Goal: Task Accomplishment & Management: Use online tool/utility

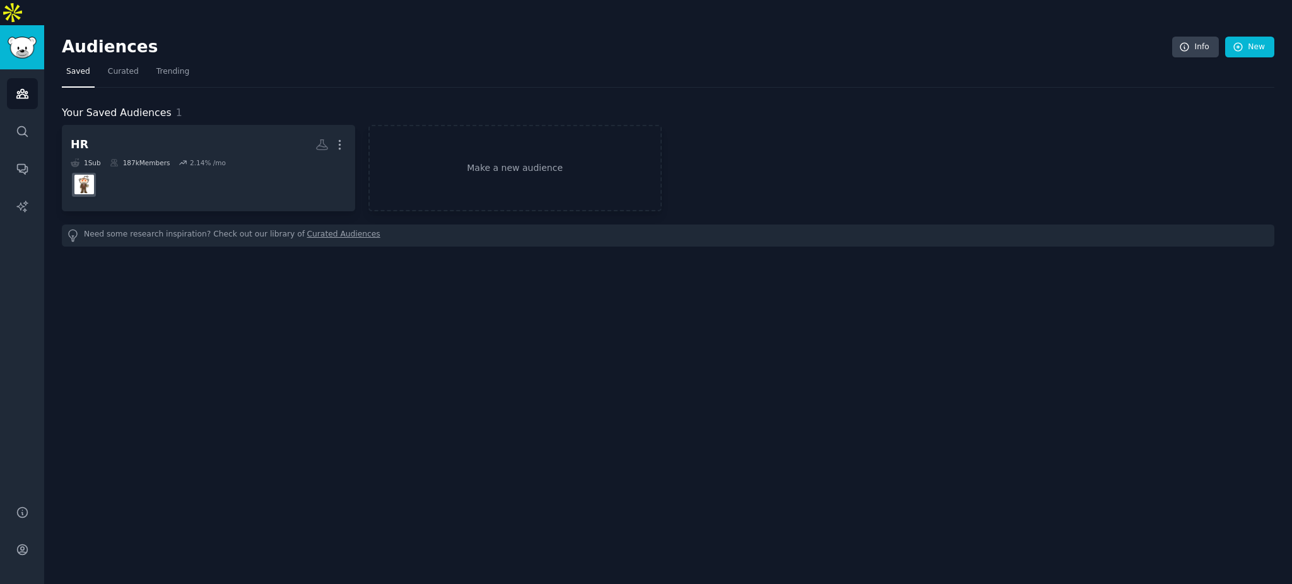
click at [506, 415] on div "Audiences Info New Saved Curated Trending Your Saved Audiences 1 HR More 1 Sub …" at bounding box center [667, 317] width 1247 height 584
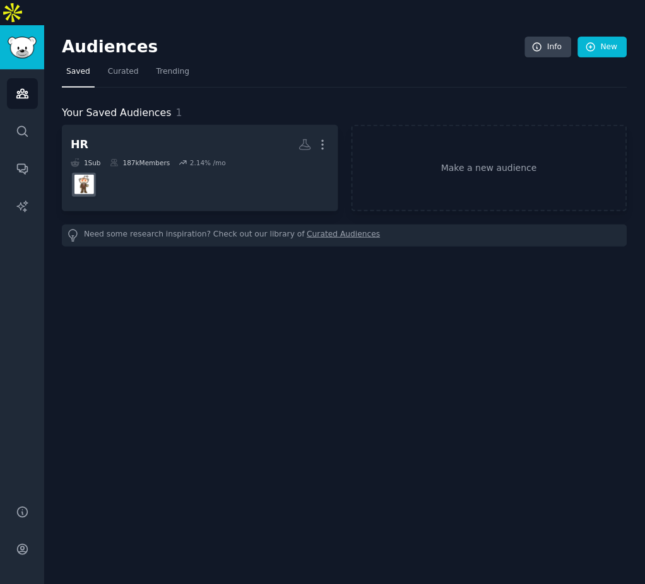
click at [487, 366] on div "Audiences Info New Saved Curated Trending Your Saved Audiences 1 HR More 1 Sub …" at bounding box center [344, 317] width 600 height 584
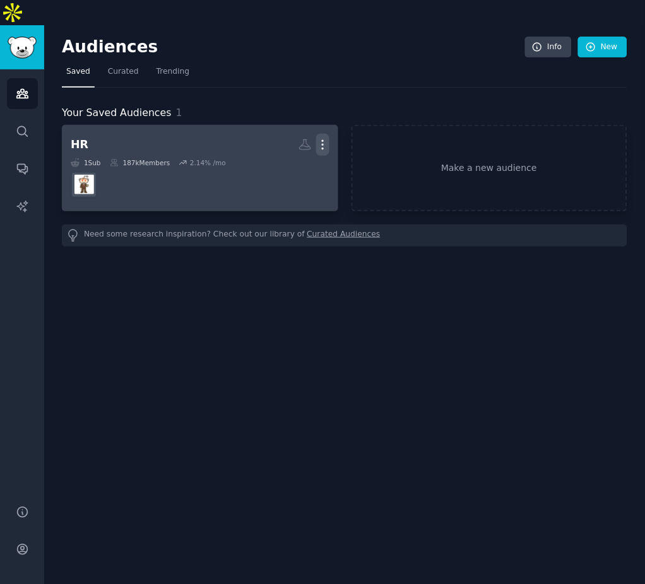
click at [327, 138] on icon "button" at bounding box center [322, 144] width 13 height 13
click at [287, 165] on p "Delete" at bounding box center [288, 171] width 29 height 13
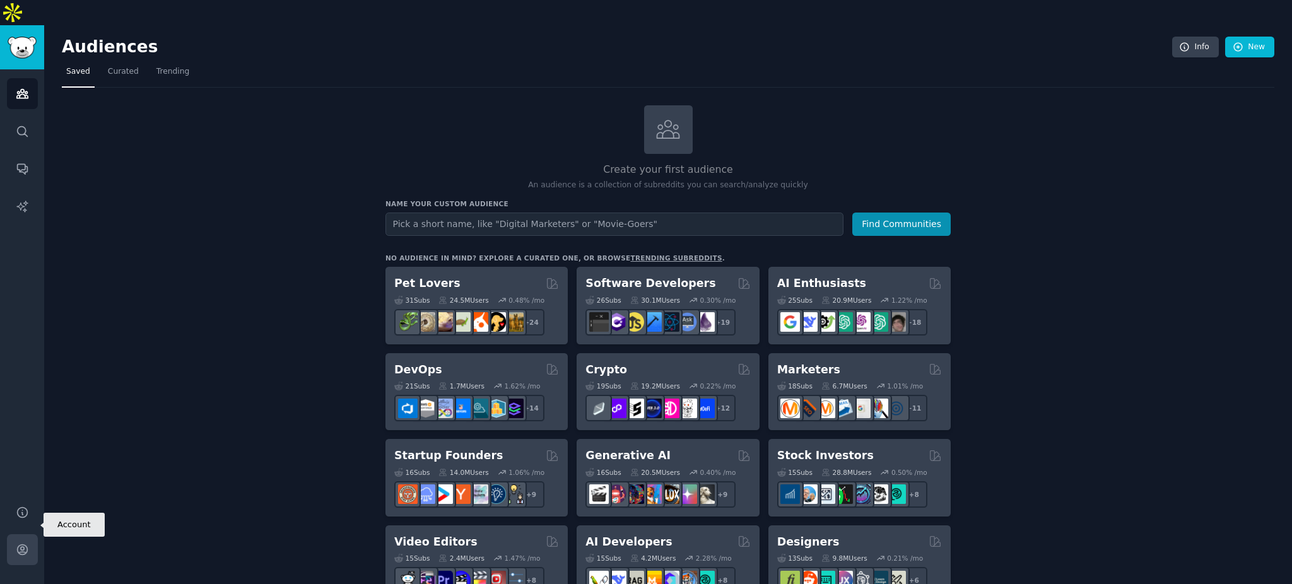
click at [23, 543] on icon "Sidebar" at bounding box center [22, 549] width 13 height 13
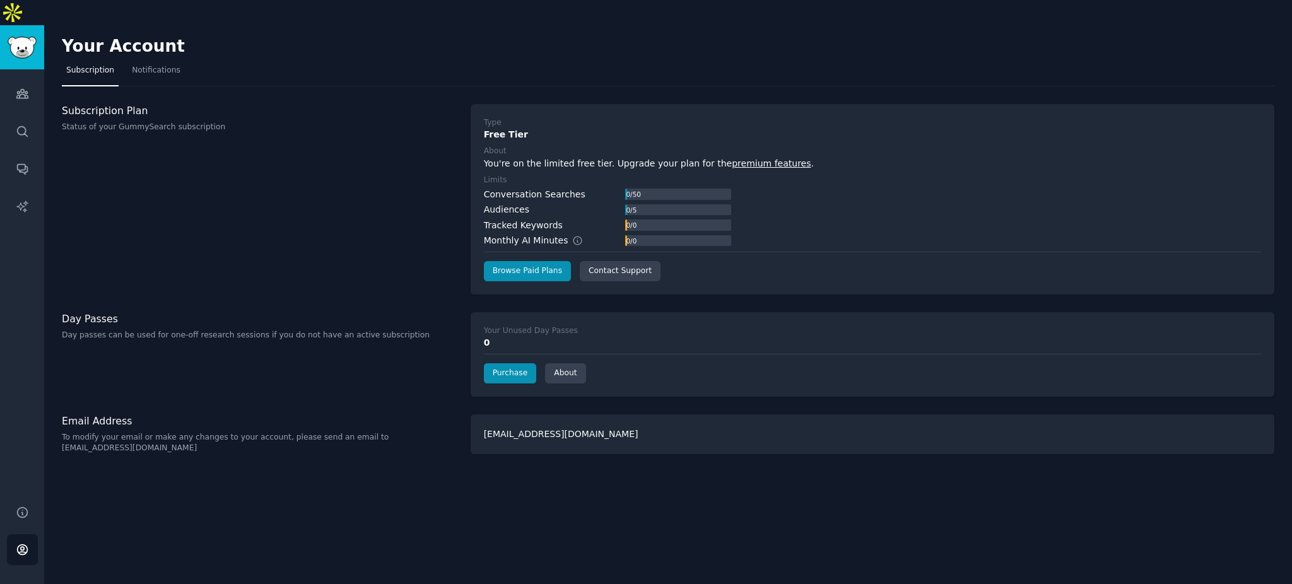
click at [408, 236] on div "Subscription Plan Status of your GummySearch subscription" at bounding box center [259, 199] width 395 height 190
click at [16, 37] on img "Sidebar" at bounding box center [22, 48] width 29 height 22
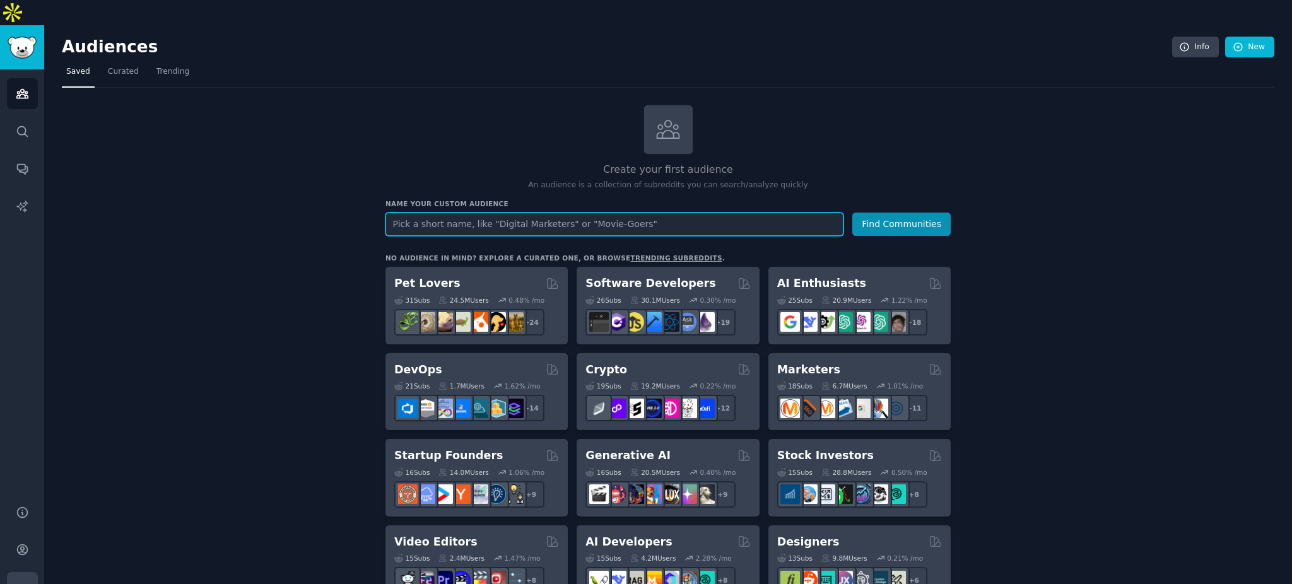
click at [23, 581] on icon "Sidebar" at bounding box center [22, 587] width 13 height 13
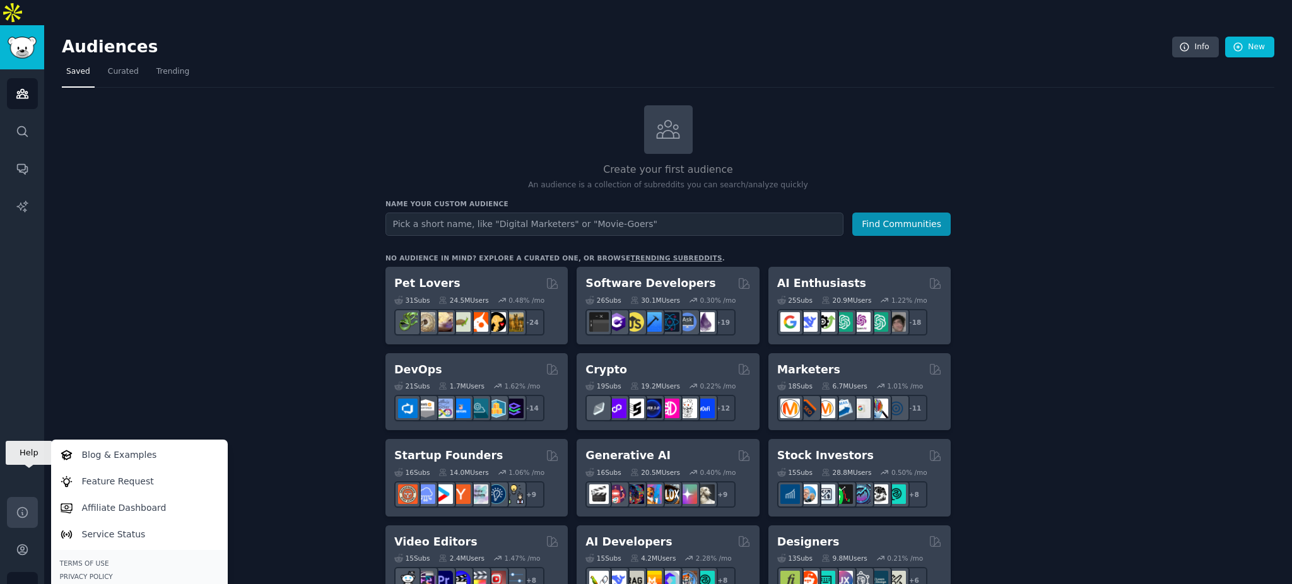
click at [18, 506] on icon "Sidebar" at bounding box center [22, 512] width 13 height 13
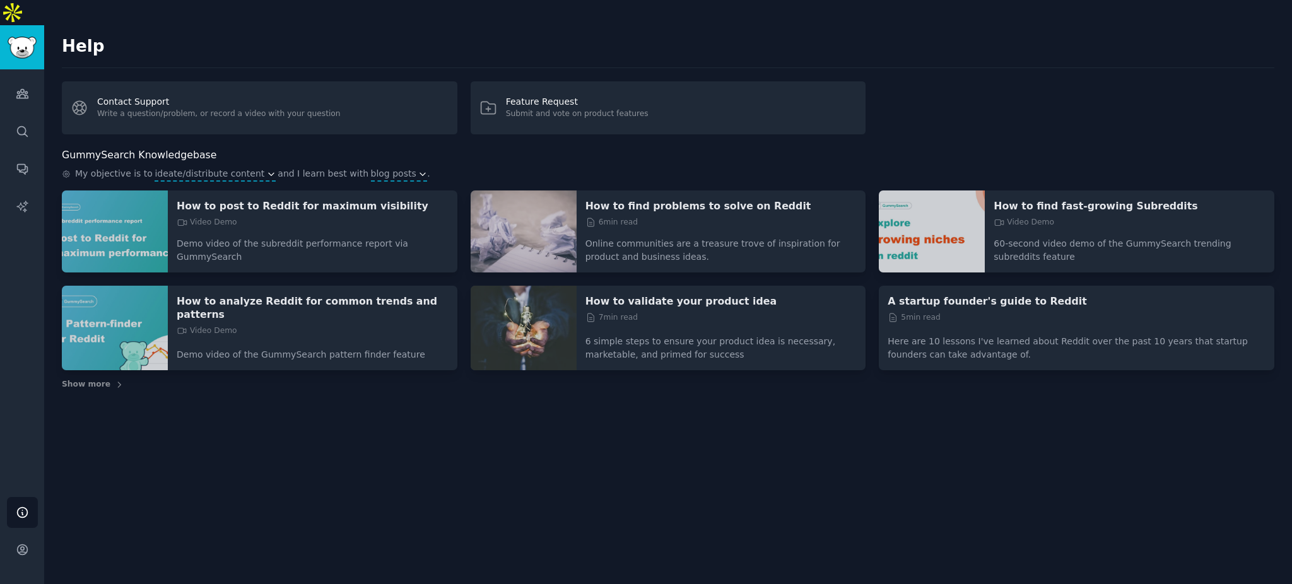
click at [209, 467] on div "Help Contact Support Write a question/problem, or record a video with your ques…" at bounding box center [667, 317] width 1247 height 584
click at [705, 199] on p "How to find problems to solve on Reddit" at bounding box center [721, 205] width 272 height 13
click at [23, 87] on icon "Sidebar" at bounding box center [22, 93] width 13 height 13
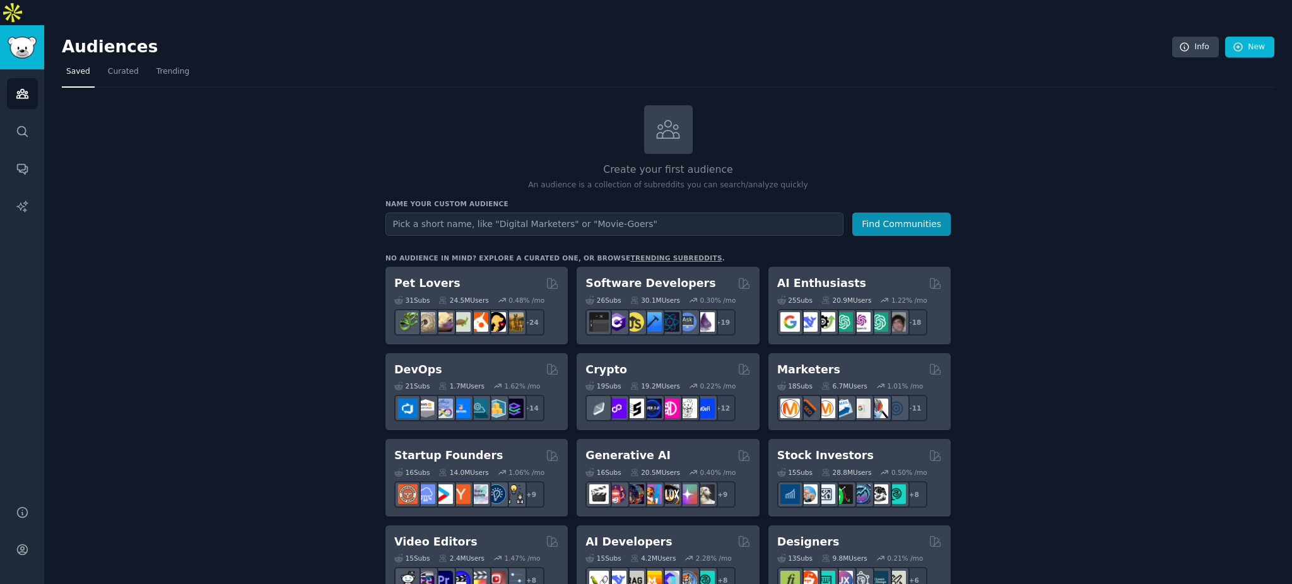
click at [495, 213] on input "text" at bounding box center [614, 224] width 458 height 23
type input "human resource"
click at [852, 213] on button "Find Communities" at bounding box center [901, 224] width 98 height 23
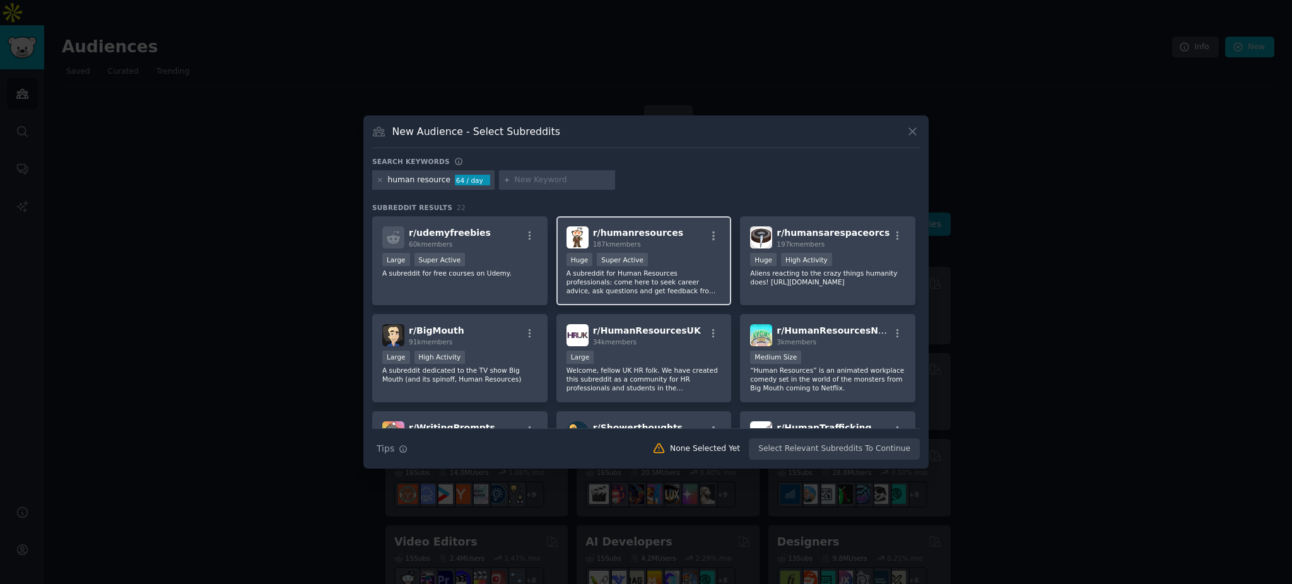
click at [686, 276] on p "A subreddit for Human Resources professionals: come here to seek career advice,…" at bounding box center [643, 282] width 155 height 26
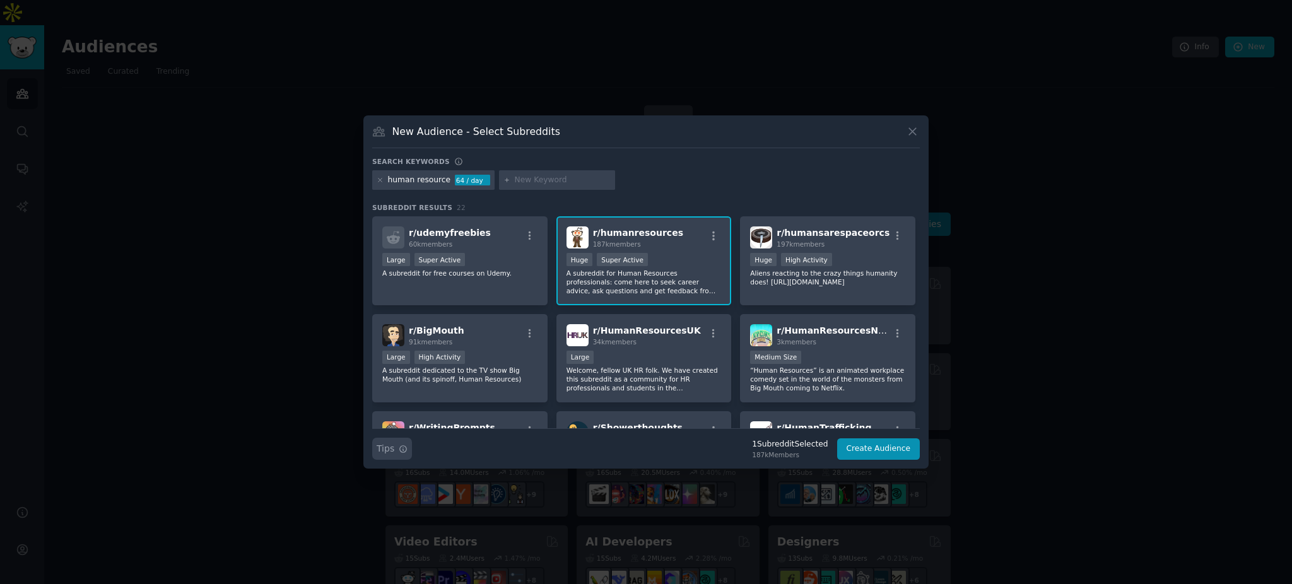
click at [409, 448] on button "Search Tips Tips" at bounding box center [392, 449] width 40 height 22
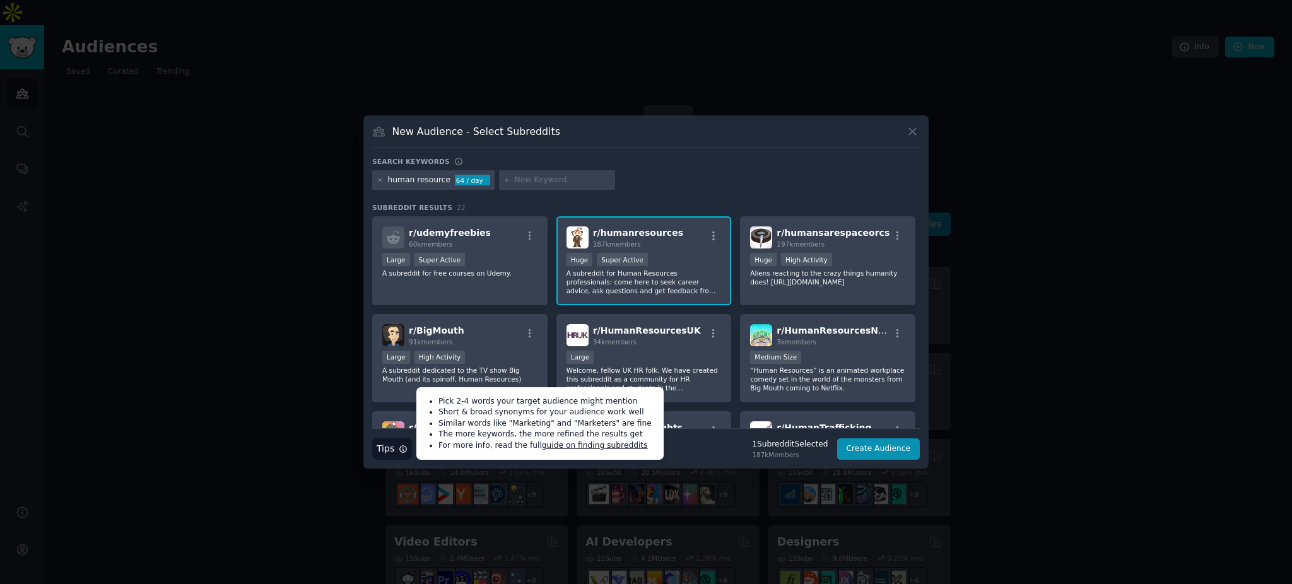
click at [429, 177] on div "human resource" at bounding box center [419, 180] width 63 height 11
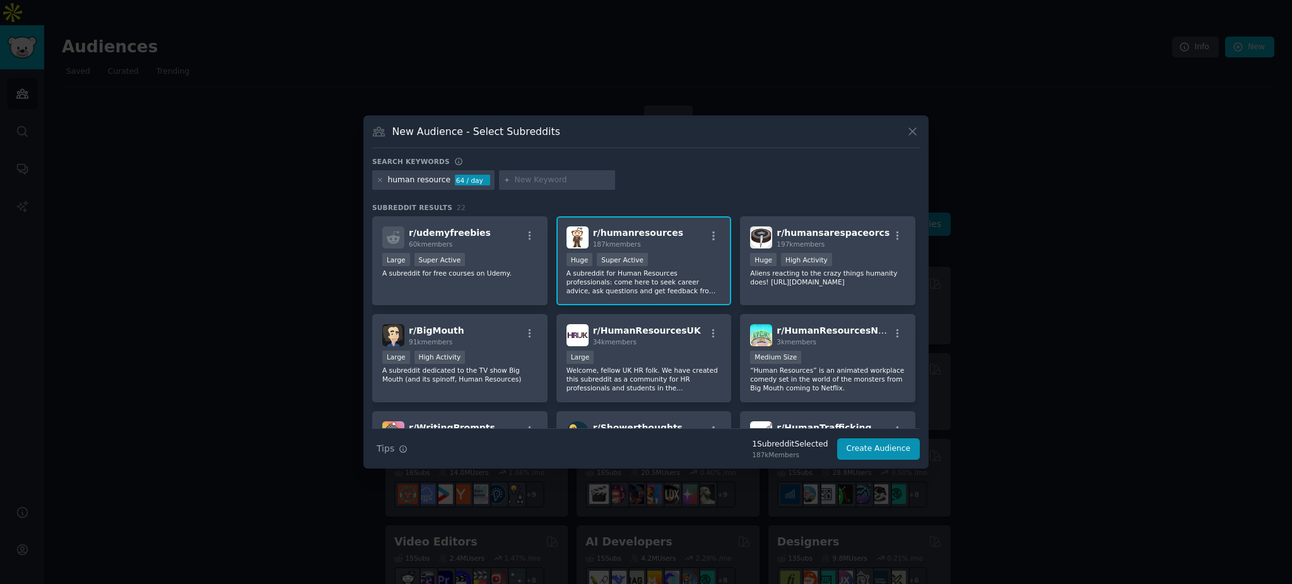
click at [520, 175] on input "text" at bounding box center [563, 180] width 96 height 11
type input "learning and development"
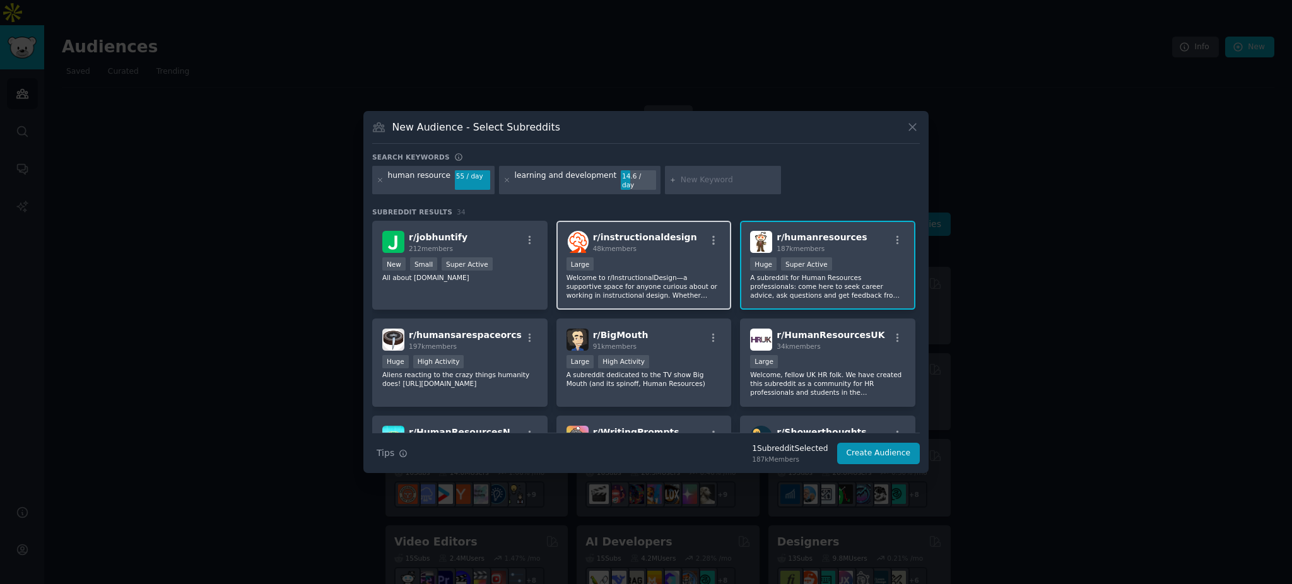
click at [633, 277] on p "Welcome to r/InstructionalDesign—a supportive space for anyone curious about or…" at bounding box center [643, 286] width 155 height 26
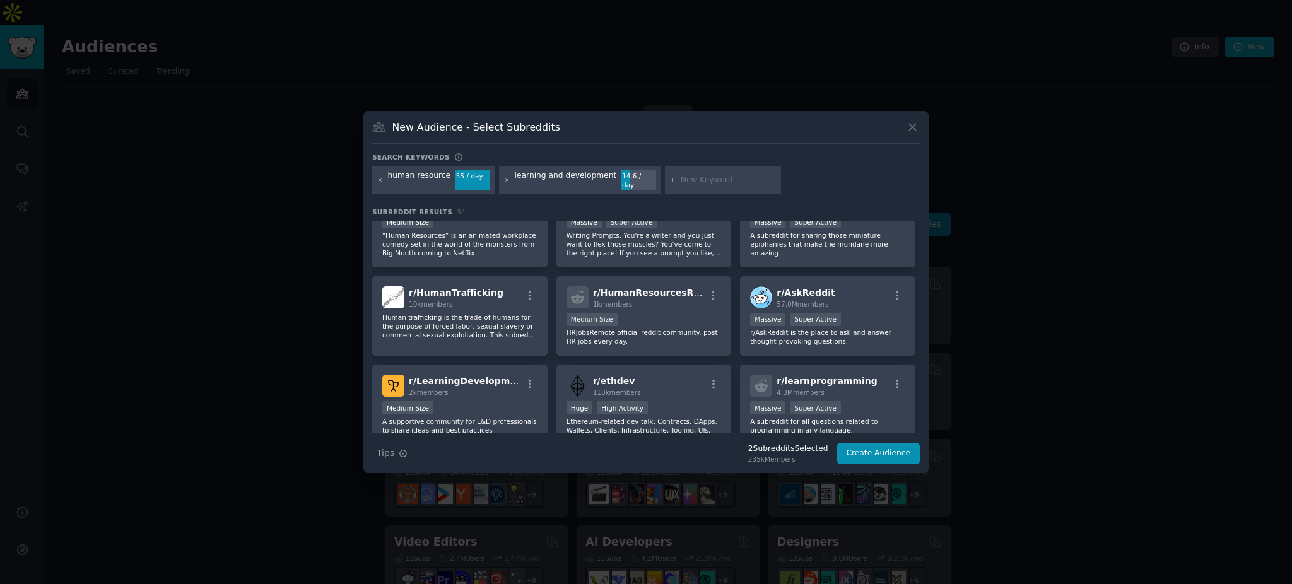
scroll to position [275, 0]
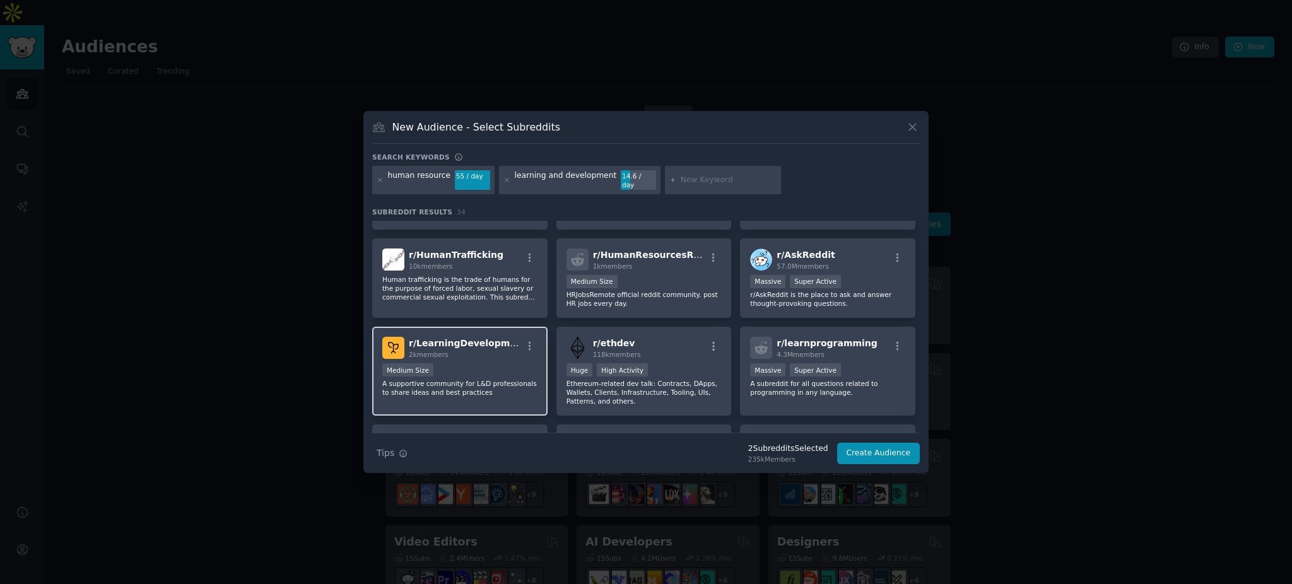
click at [493, 387] on p "A supportive community for L&D professionals to share ideas and best practices" at bounding box center [459, 388] width 155 height 18
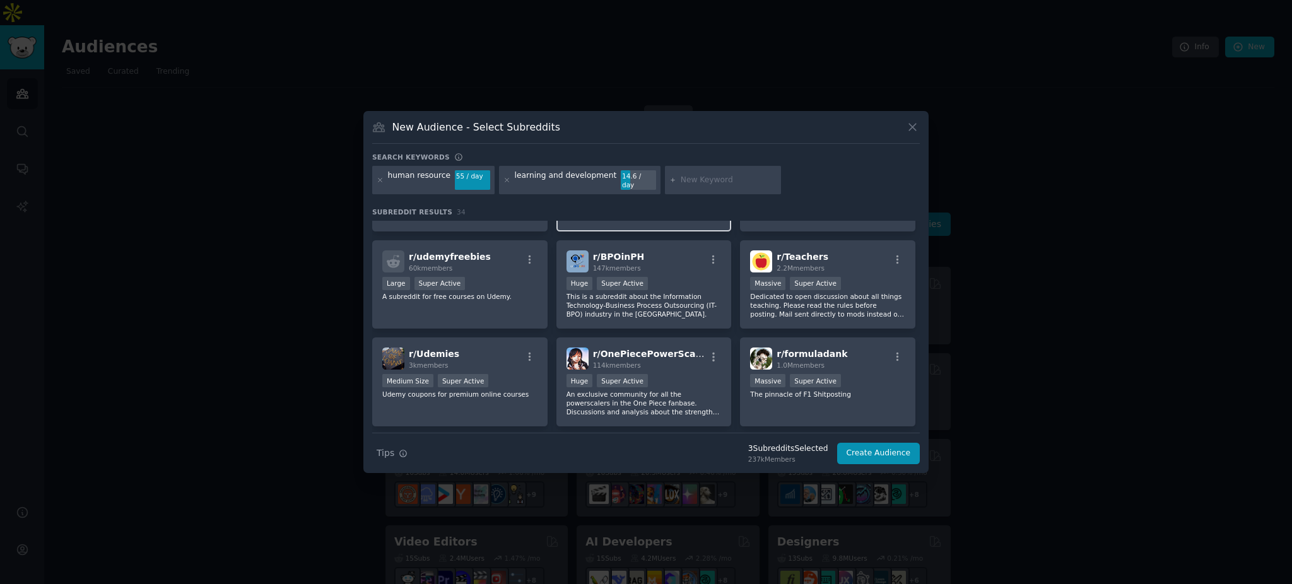
scroll to position [653, 0]
click at [681, 184] on input "text" at bounding box center [729, 180] width 96 height 11
type input "onboarding"
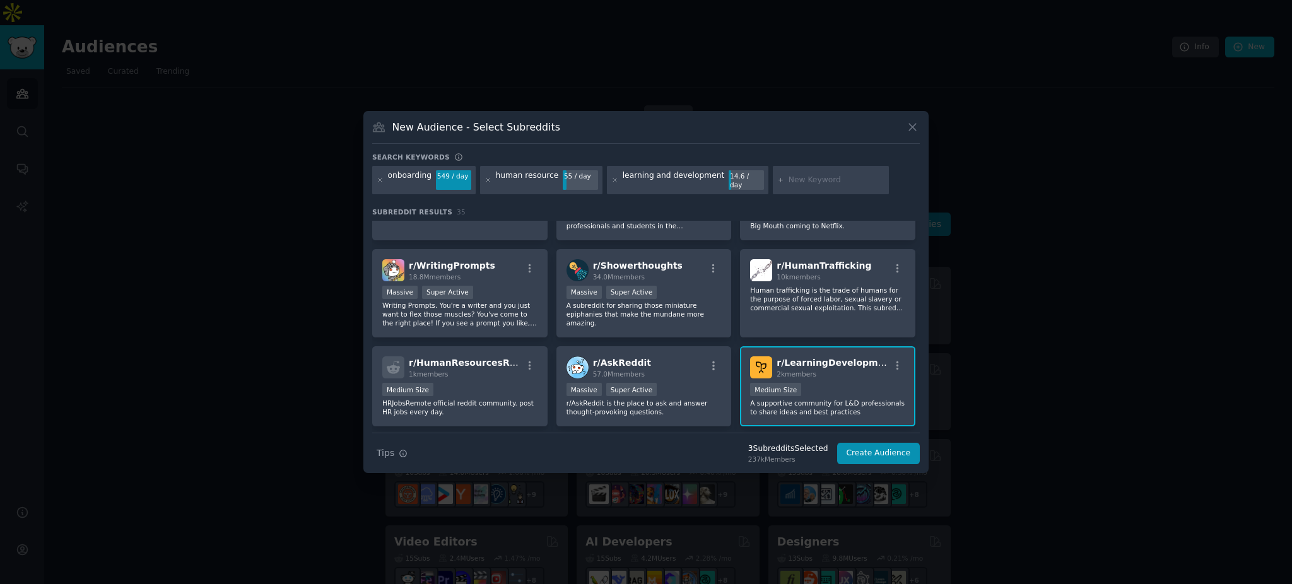
scroll to position [266, 0]
click at [379, 180] on icon at bounding box center [379, 179] width 3 height 3
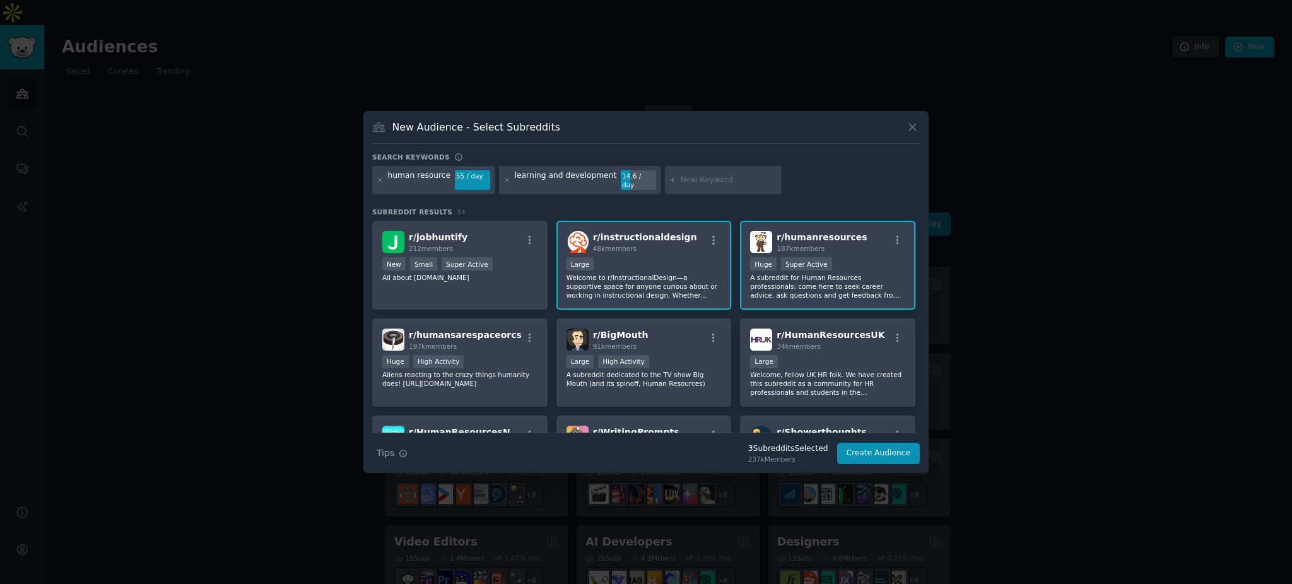
click at [731, 182] on input "text" at bounding box center [729, 180] width 96 height 11
type input "recruitment"
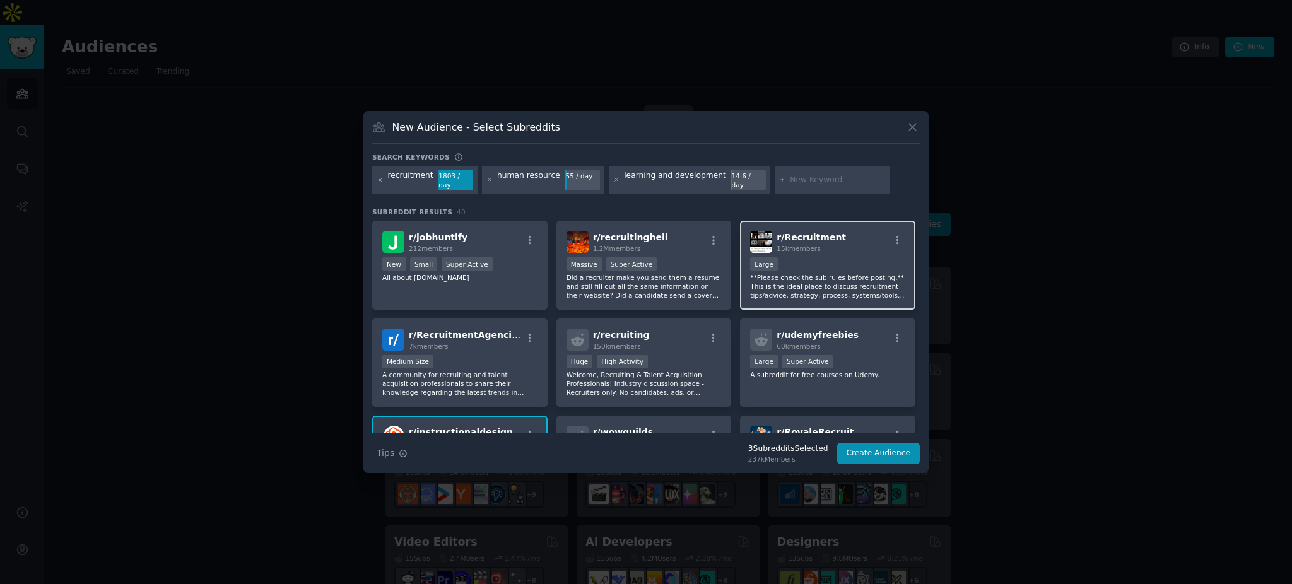
click at [844, 259] on div "Large" at bounding box center [827, 265] width 155 height 16
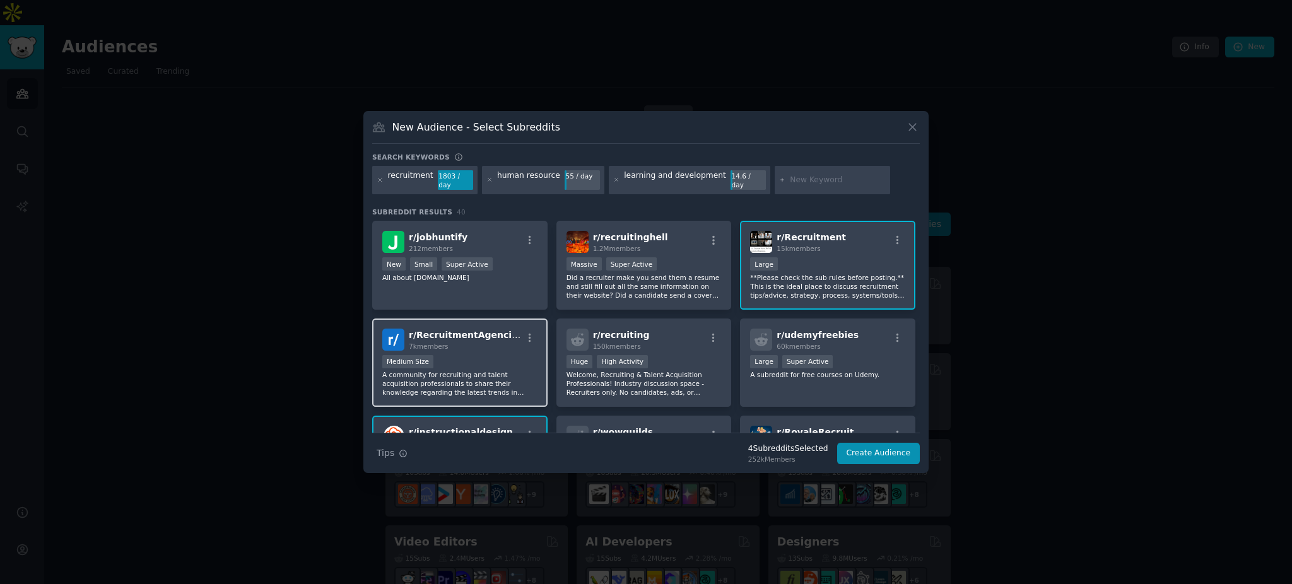
click at [505, 370] on p "A community for recruiting and talent acquisition professionals to share their …" at bounding box center [459, 383] width 155 height 26
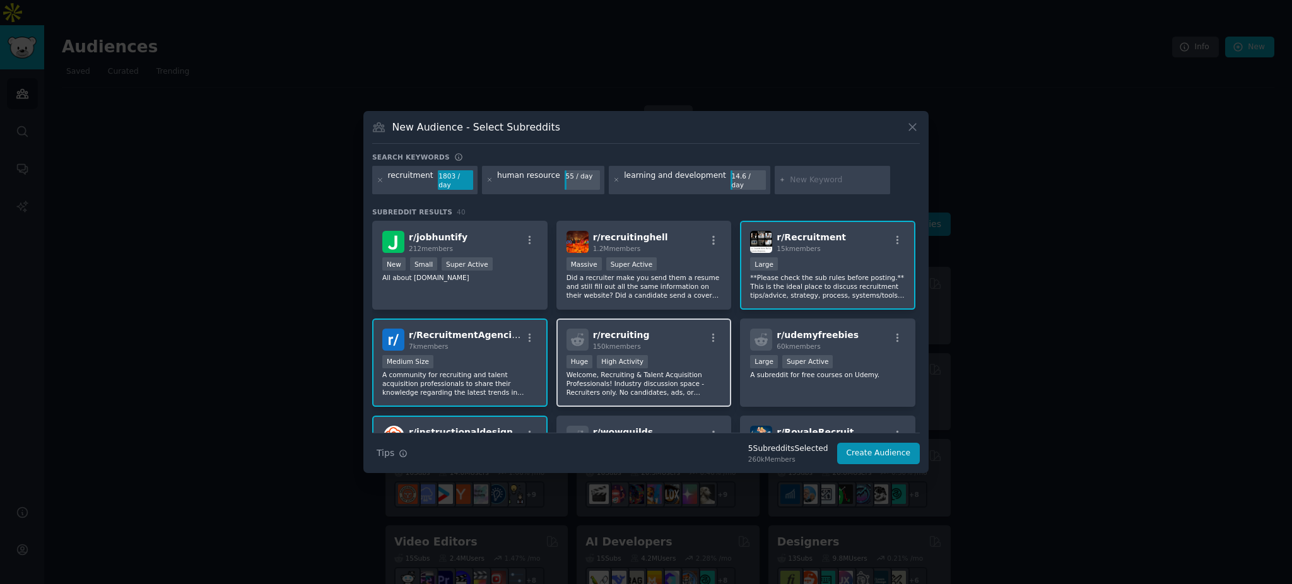
click at [673, 370] on p "Welcome, Recruiting & Talent Acquisition Professionals! Industry discussion spa…" at bounding box center [643, 383] width 155 height 26
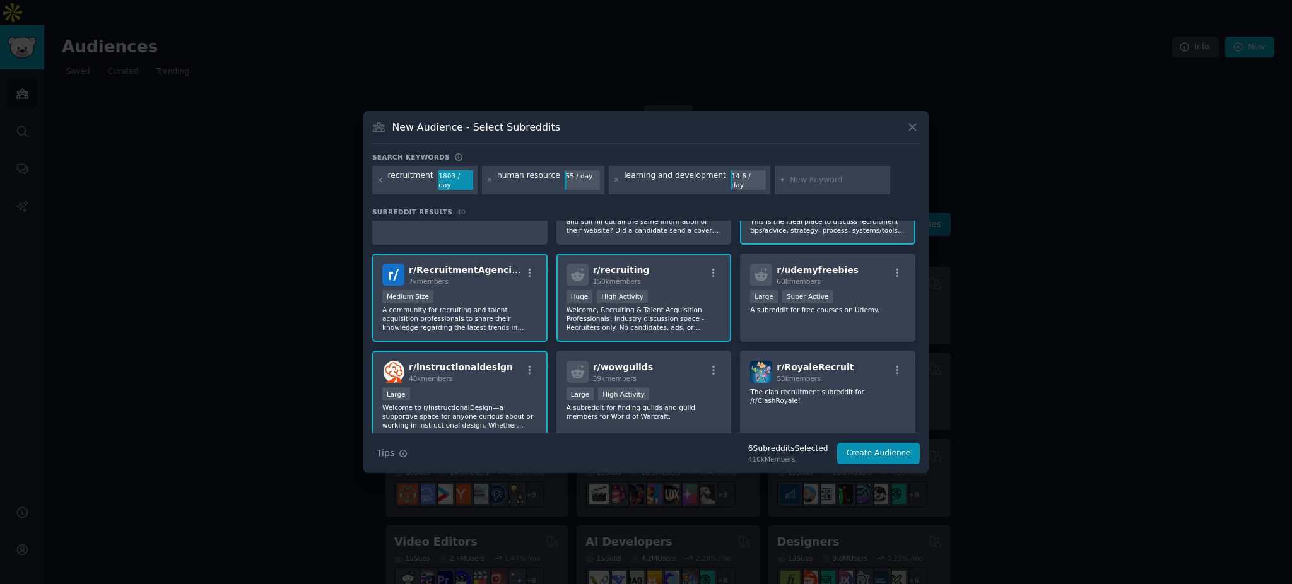
scroll to position [66, 0]
click at [865, 452] on button "Create Audience" at bounding box center [878, 453] width 83 height 21
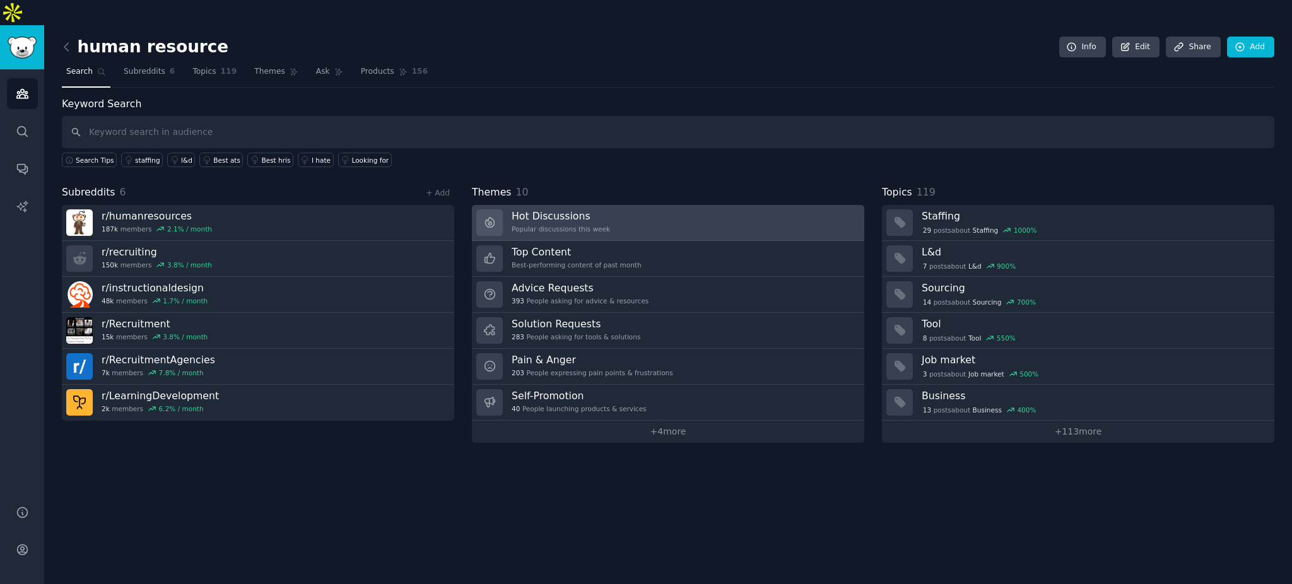
click at [665, 205] on link "Hot Discussions Popular discussions this week" at bounding box center [668, 223] width 392 height 36
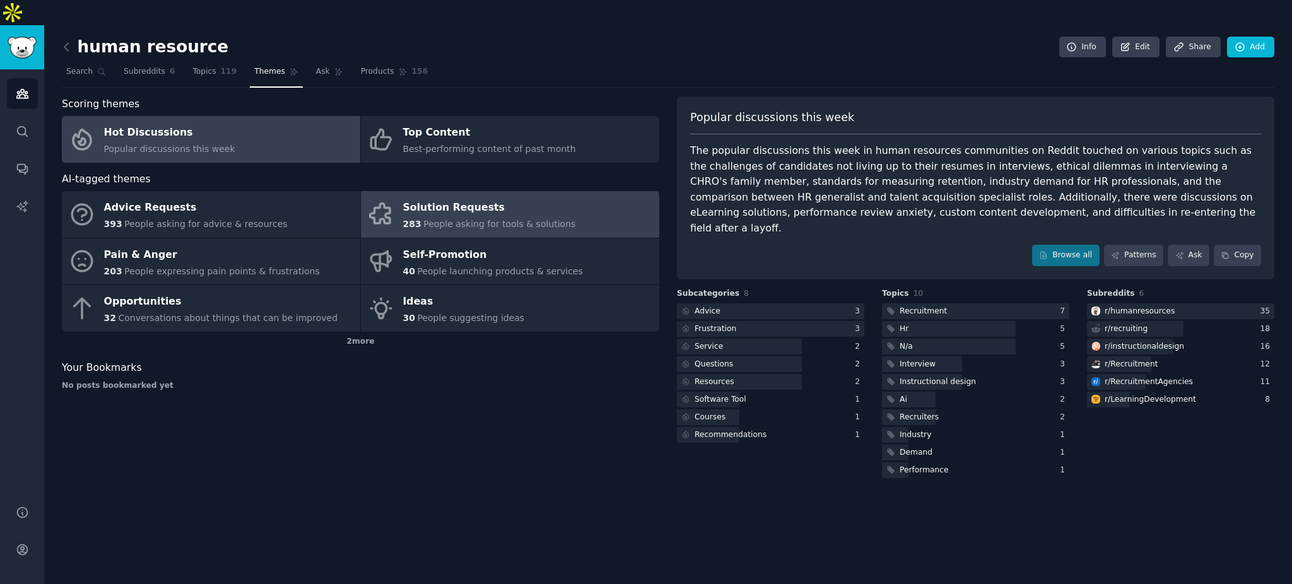
click at [426, 198] on div "Solution Requests" at bounding box center [489, 208] width 173 height 20
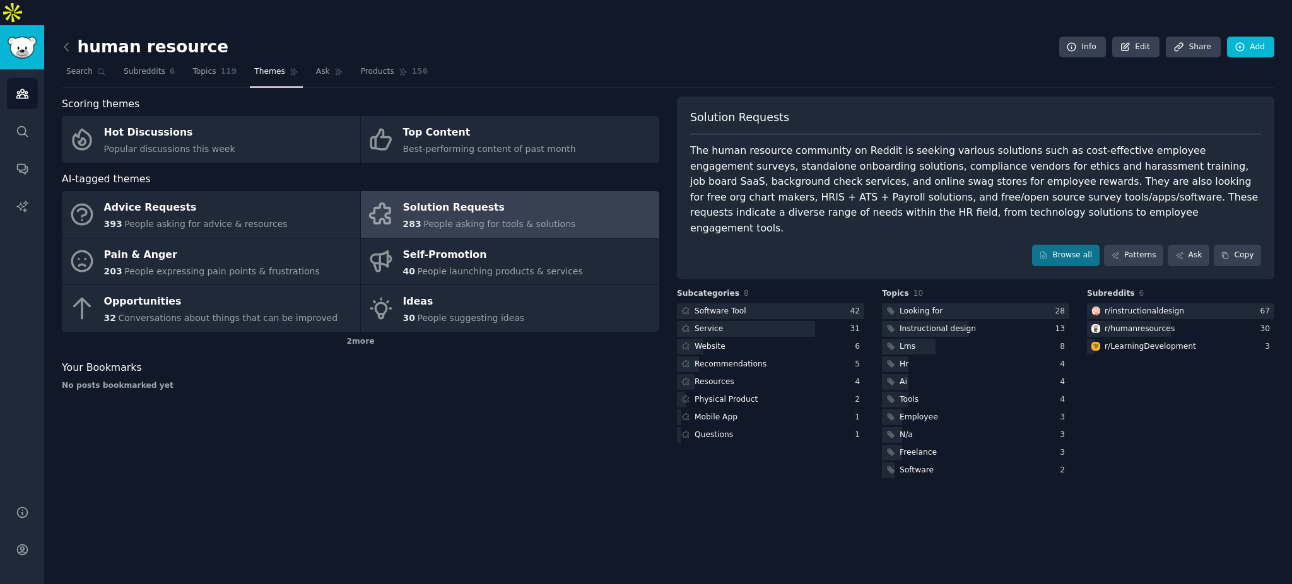
click at [588, 490] on div "human resource Info Edit Share Add Search Subreddits 6 Topics 119 Themes Ask Pr…" at bounding box center [667, 317] width 1247 height 584
click at [496, 494] on div "human resource Info Edit Share Add Search Subreddits 6 Topics 119 Themes Ask Pr…" at bounding box center [667, 317] width 1247 height 584
click at [873, 515] on div "human resource Info Edit Share Add Search Subreddits 6 Topics 119 Themes Ask Pr…" at bounding box center [667, 317] width 1247 height 584
click at [842, 481] on div "human resource Info Edit Share Add Search Subreddits 6 Topics 119 Themes Ask Pr…" at bounding box center [667, 317] width 1247 height 584
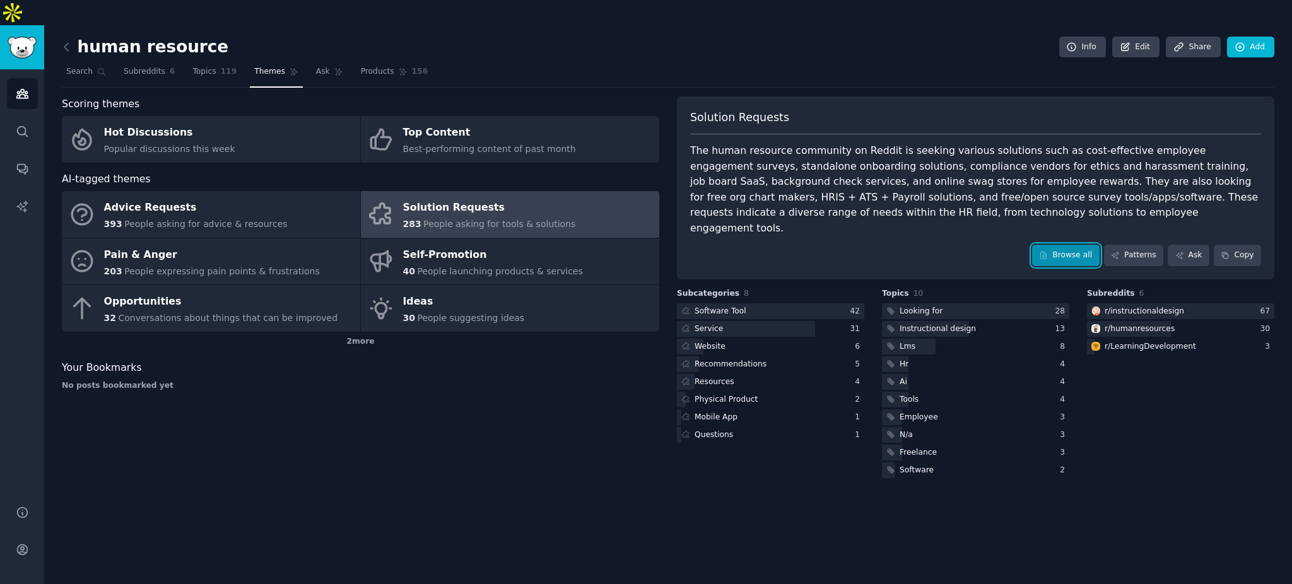
click at [1064, 245] on link "Browse all" at bounding box center [1065, 255] width 67 height 21
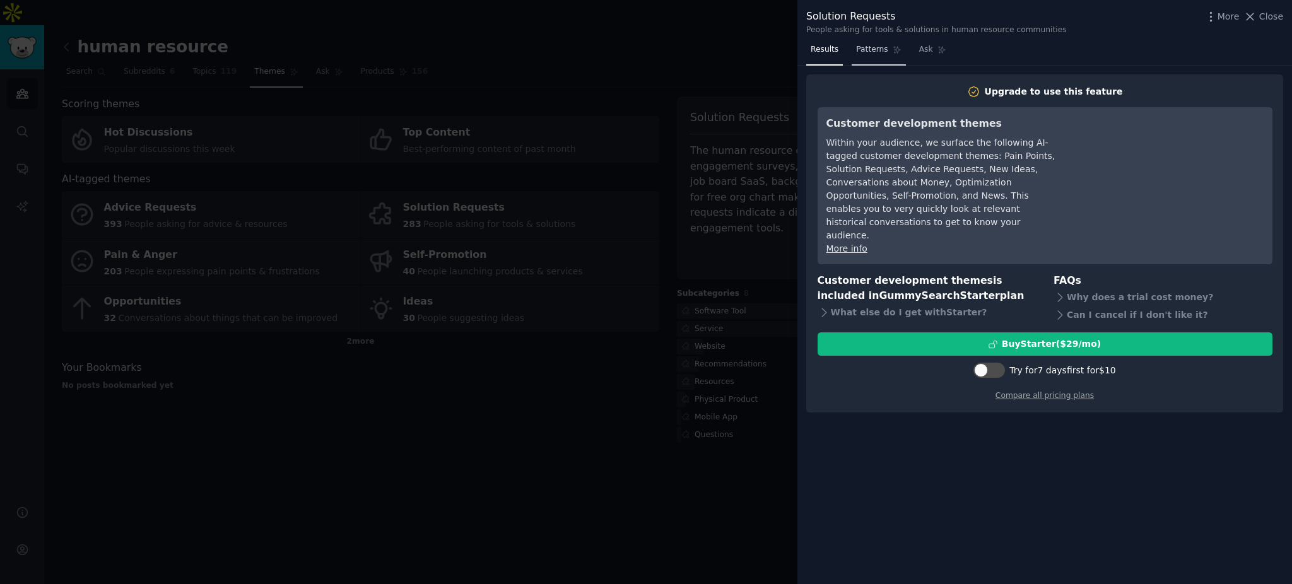
click at [856, 53] on span "Patterns" at bounding box center [872, 49] width 32 height 11
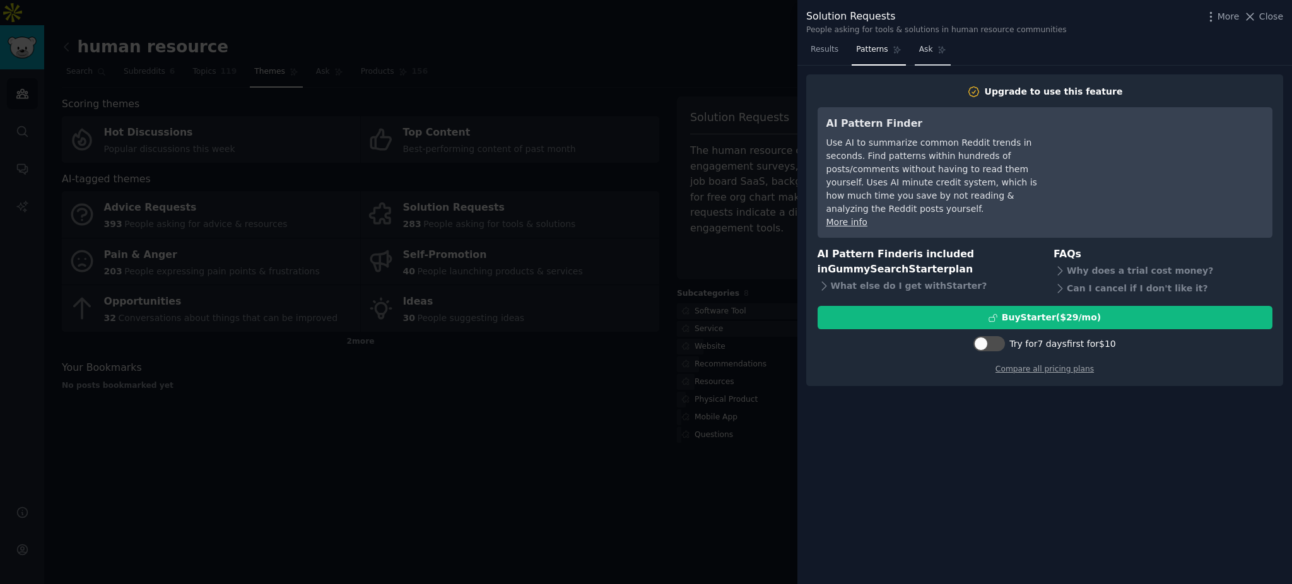
click at [914, 55] on link "Ask" at bounding box center [932, 53] width 36 height 26
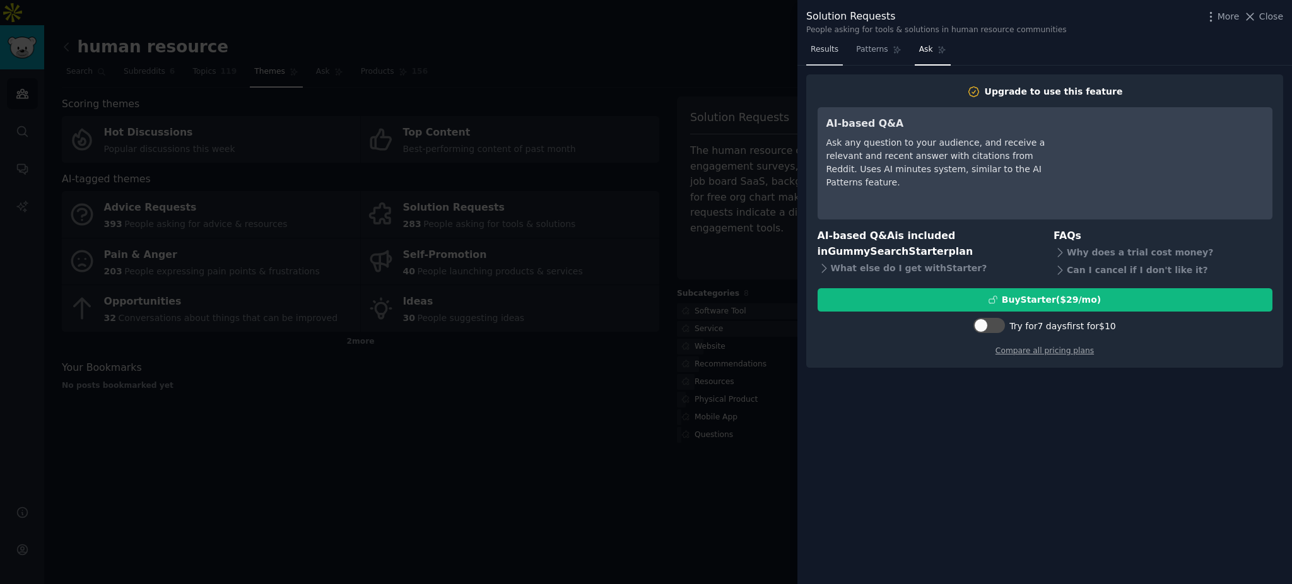
click at [820, 51] on span "Results" at bounding box center [824, 49] width 28 height 11
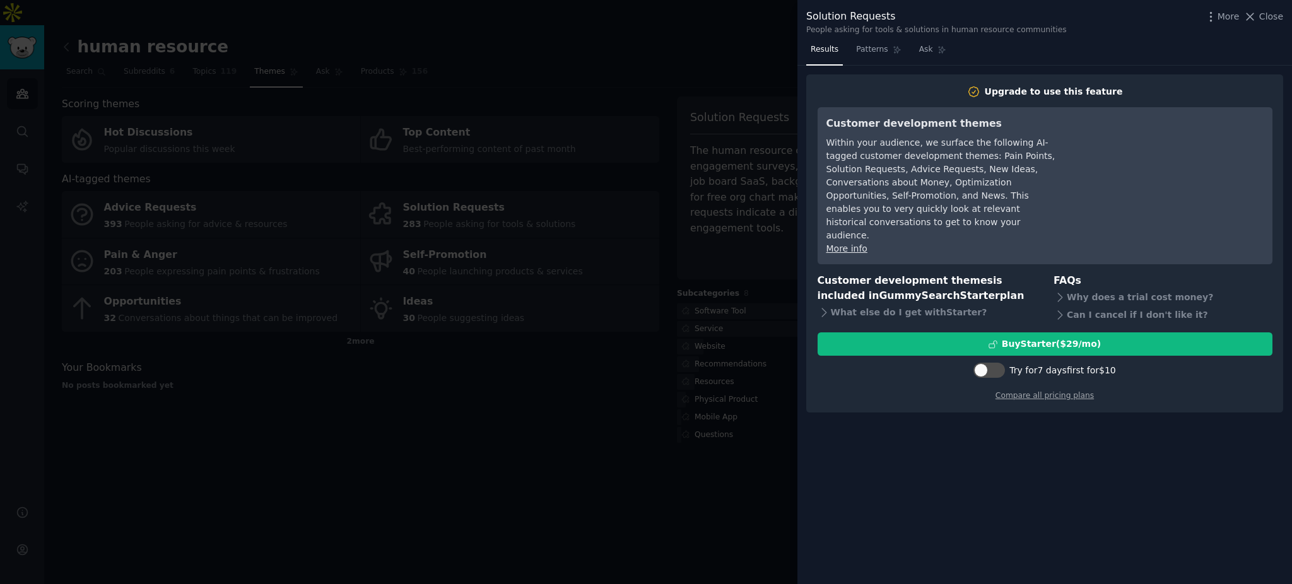
click at [730, 82] on div at bounding box center [646, 292] width 1292 height 584
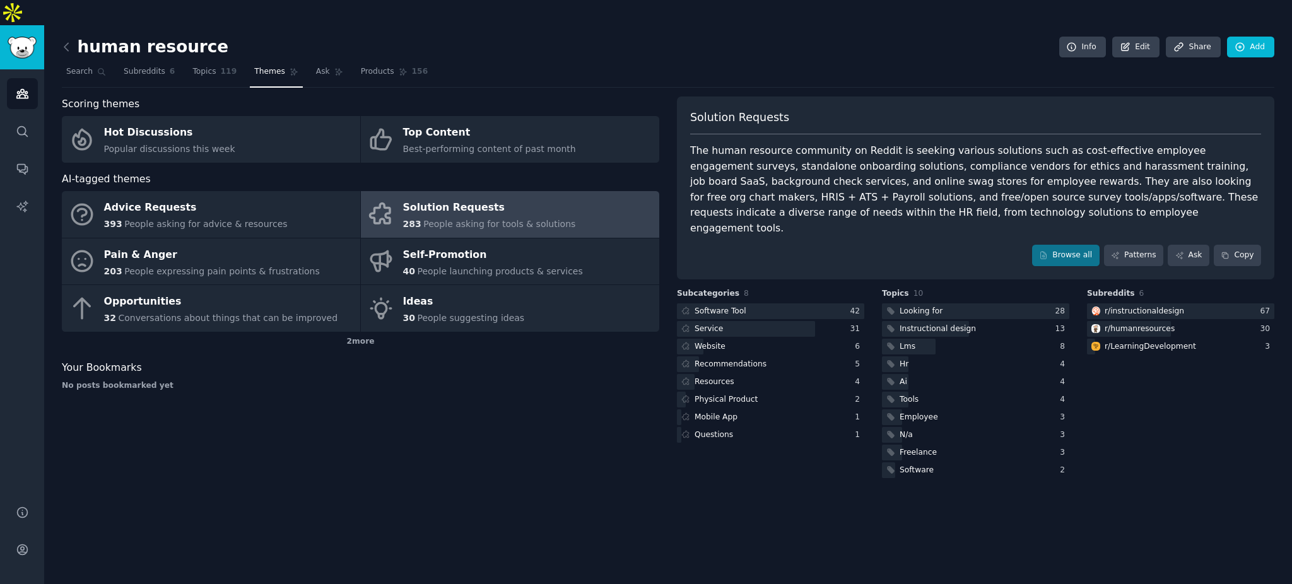
click at [872, 489] on div "human resource Info Edit Share Add Search Subreddits 6 Topics 119 Themes Ask Pr…" at bounding box center [667, 317] width 1247 height 584
click at [825, 486] on div "human resource Info Edit Share Add Search Subreddits 6 Topics 119 Themes Ask Pr…" at bounding box center [667, 317] width 1247 height 584
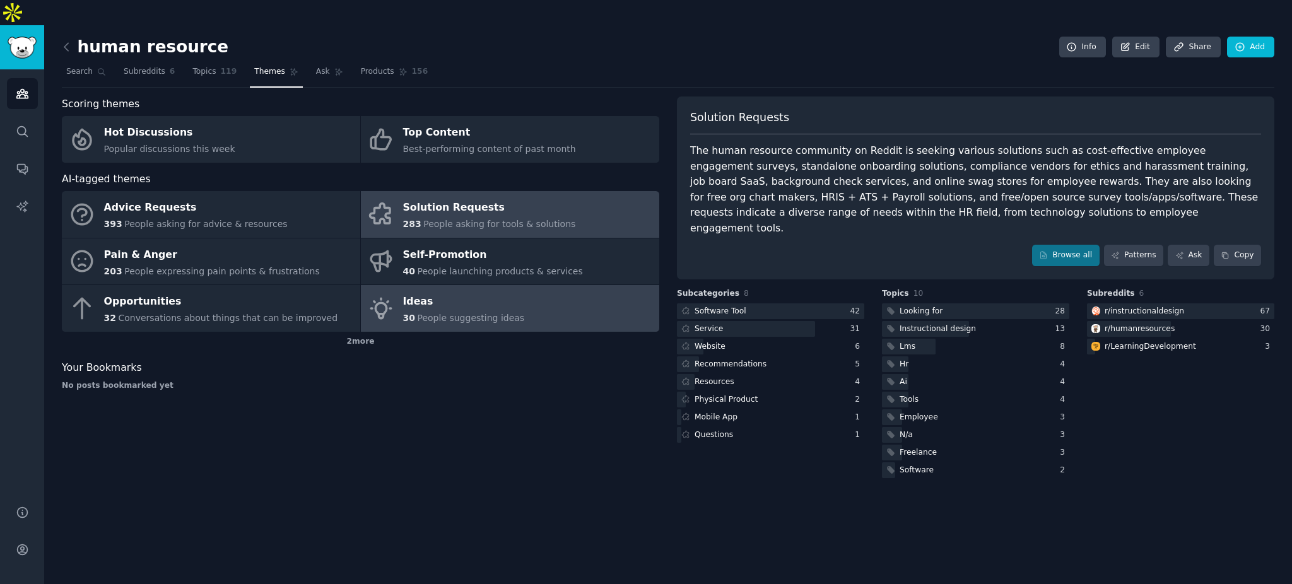
click at [527, 300] on link "Ideas 30 People suggesting ideas" at bounding box center [510, 308] width 298 height 47
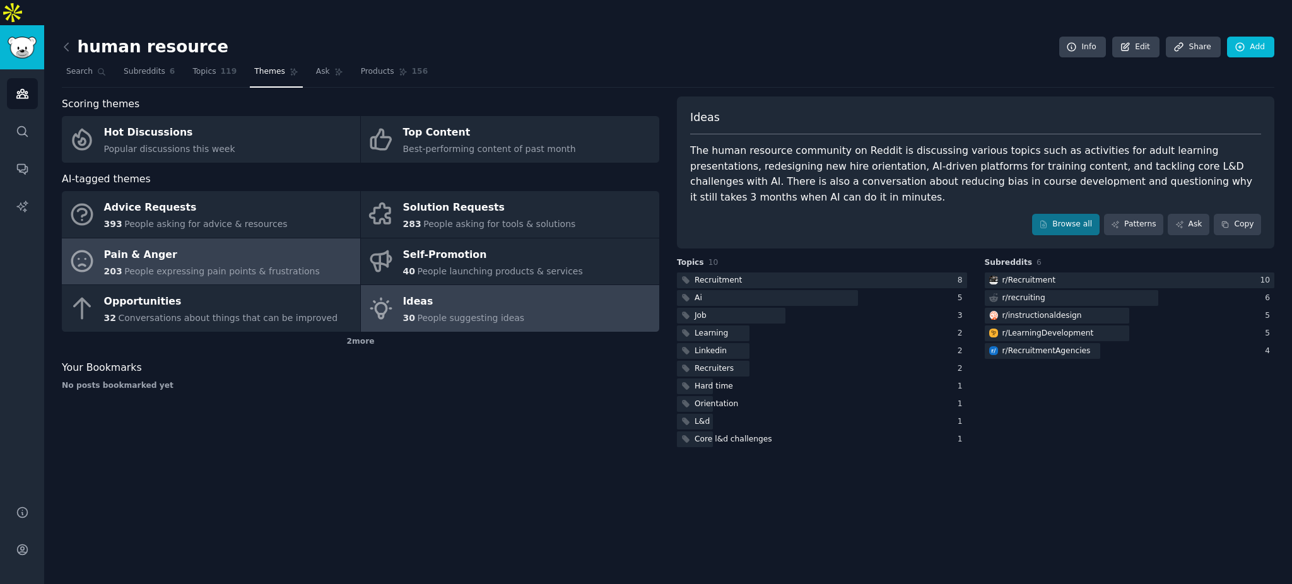
click at [274, 266] on span "People expressing pain points & frustrations" at bounding box center [222, 271] width 196 height 10
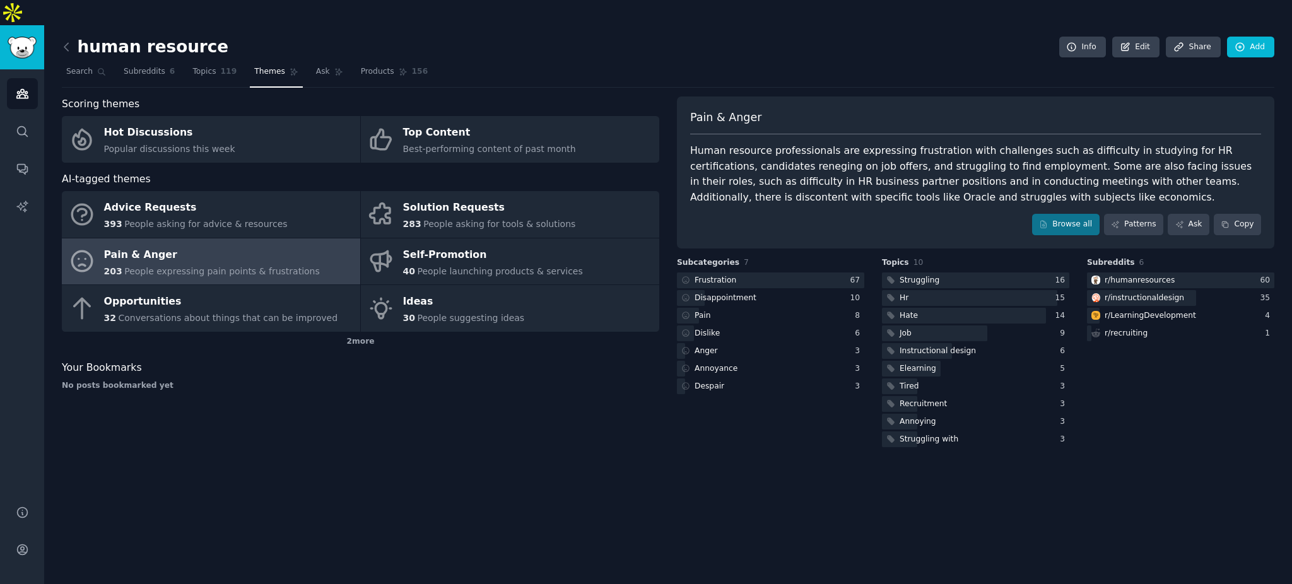
click at [970, 166] on div "Human resource professionals are expressing frustration with challenges such as…" at bounding box center [975, 174] width 571 height 62
click at [966, 166] on div "Human resource professionals are expressing frustration with challenges such as…" at bounding box center [975, 174] width 571 height 62
click at [949, 290] on div at bounding box center [969, 298] width 175 height 16
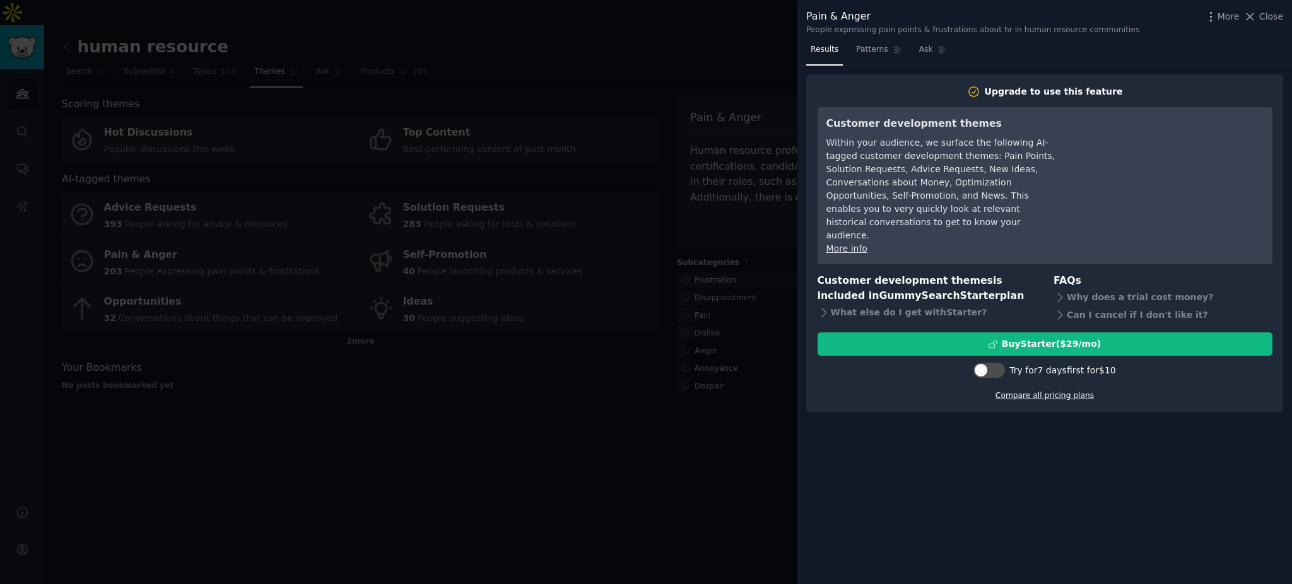
click at [1061, 391] on link "Compare all pricing plans" at bounding box center [1044, 395] width 98 height 9
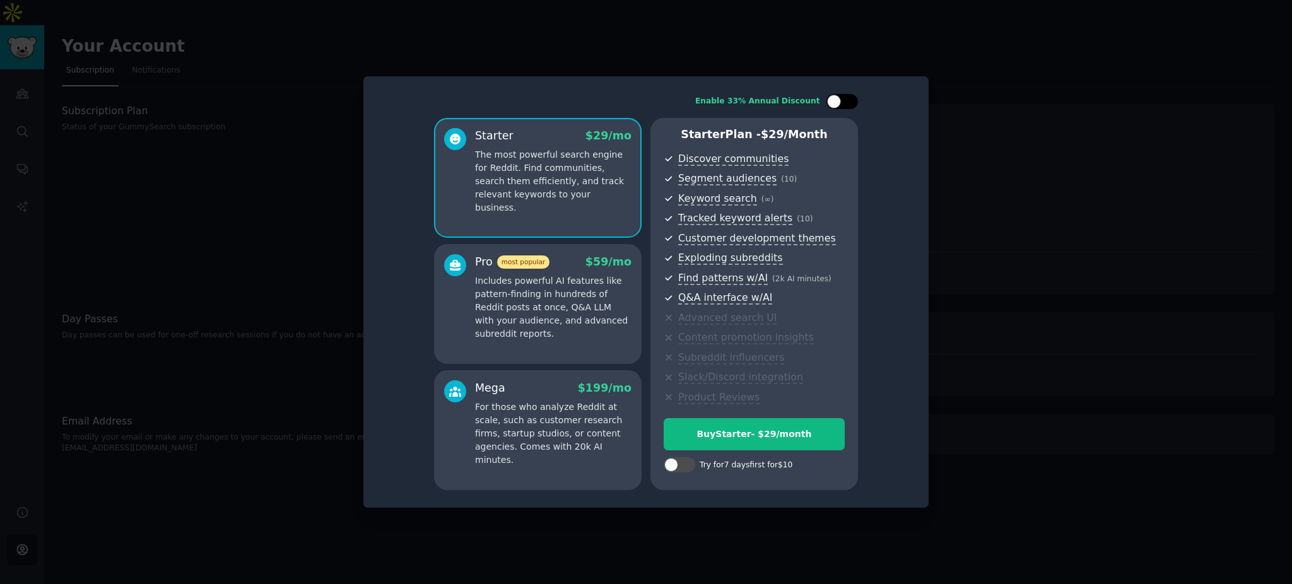
click at [852, 99] on div at bounding box center [842, 101] width 32 height 15
click at [911, 281] on div "Enable 33% Annual Discount Starter $ 29 $ 19 /mo The most powerful search engin…" at bounding box center [645, 292] width 547 height 414
click at [827, 102] on div at bounding box center [842, 101] width 32 height 15
click at [827, 102] on div at bounding box center [834, 102] width 14 height 14
click at [827, 102] on div at bounding box center [842, 101] width 32 height 15
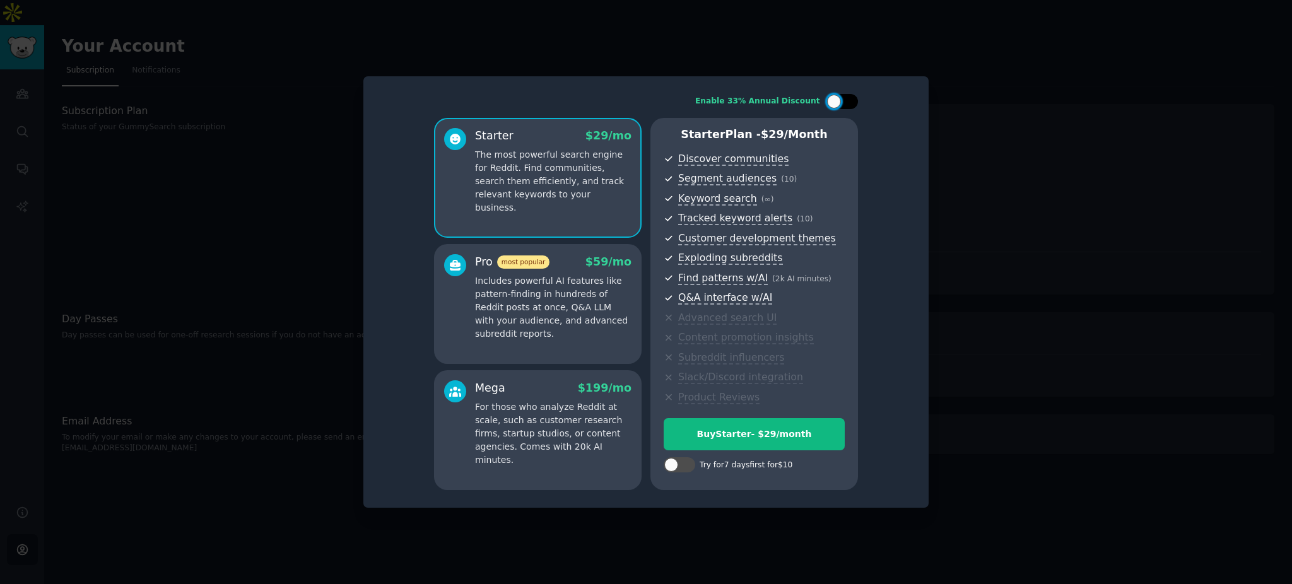
click at [827, 102] on div at bounding box center [834, 102] width 14 height 14
checkbox input "true"
click at [896, 298] on div "Enable 33% Annual Discount Starter $ 29 $ 19 /mo The most powerful search engin…" at bounding box center [645, 292] width 547 height 414
click at [505, 292] on p "Includes powerful AI features like pattern-finding in hundreds of Reddit posts …" at bounding box center [553, 307] width 156 height 66
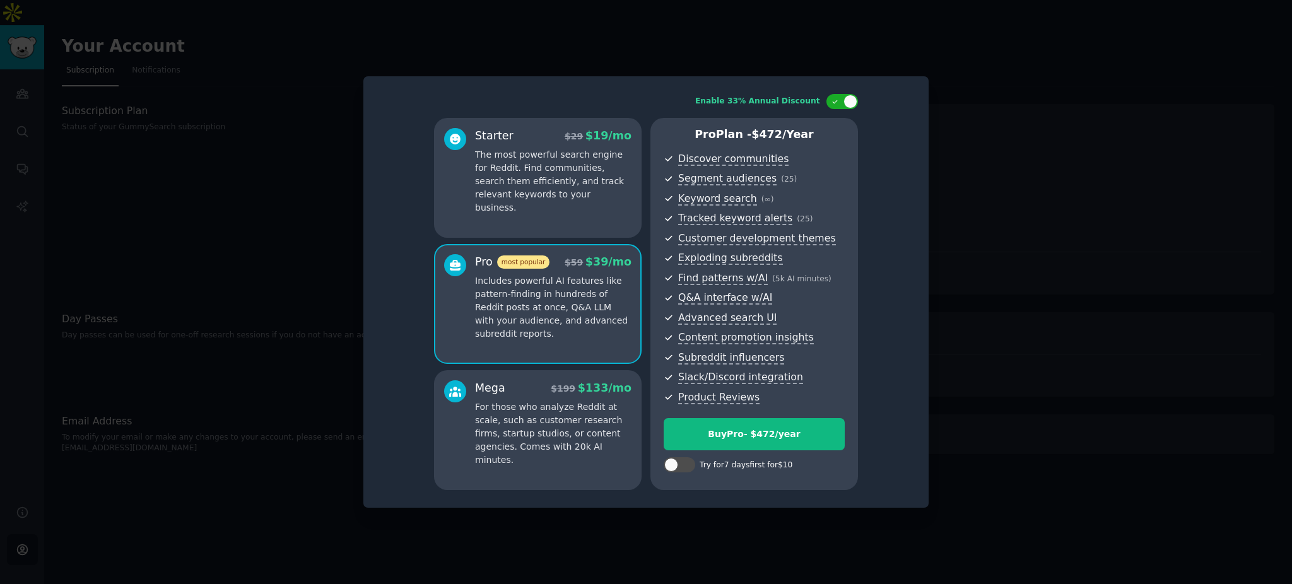
click at [546, 195] on p "The most powerful search engine for Reddit. Find communities, search them effic…" at bounding box center [553, 181] width 156 height 66
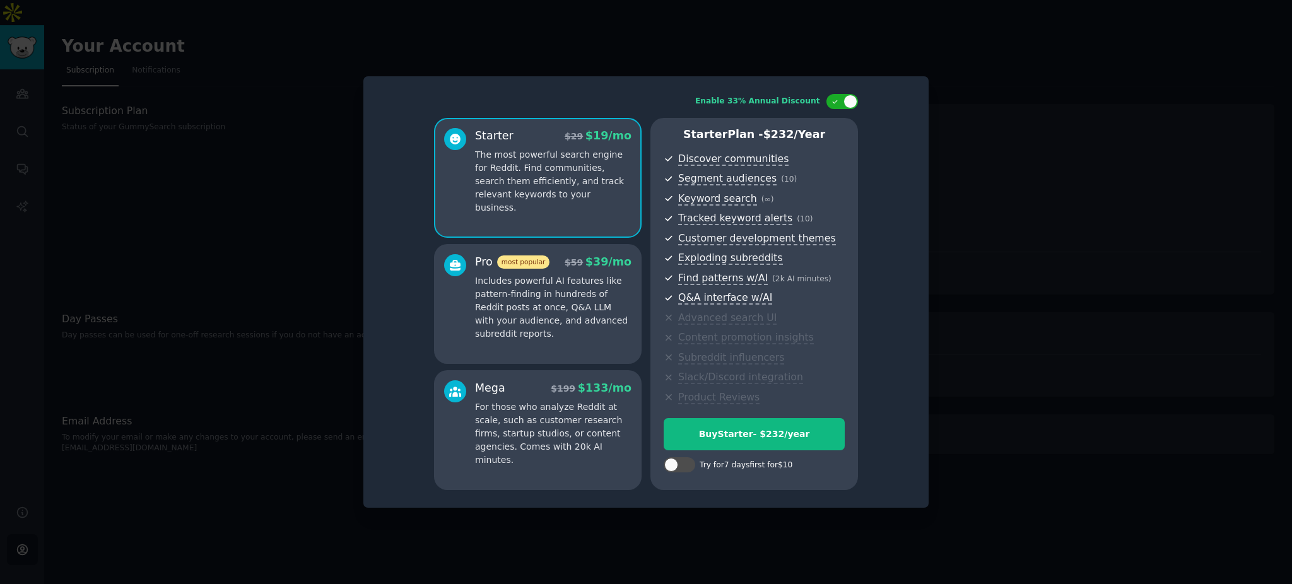
click at [966, 187] on div at bounding box center [646, 292] width 1292 height 584
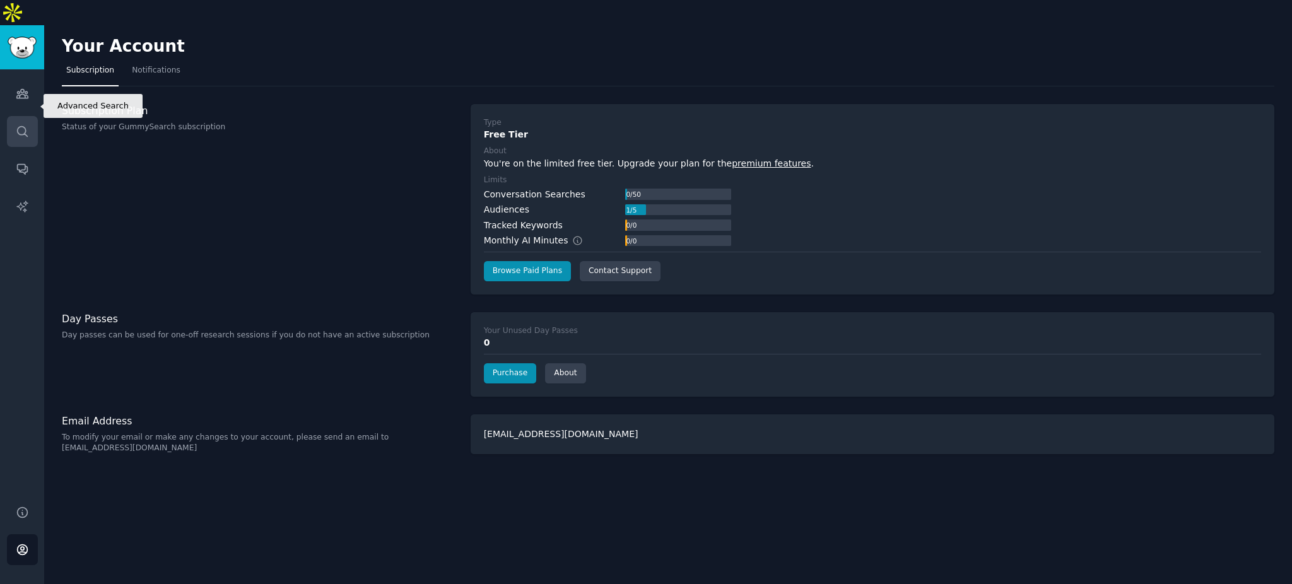
click at [23, 119] on link "Search" at bounding box center [22, 131] width 31 height 31
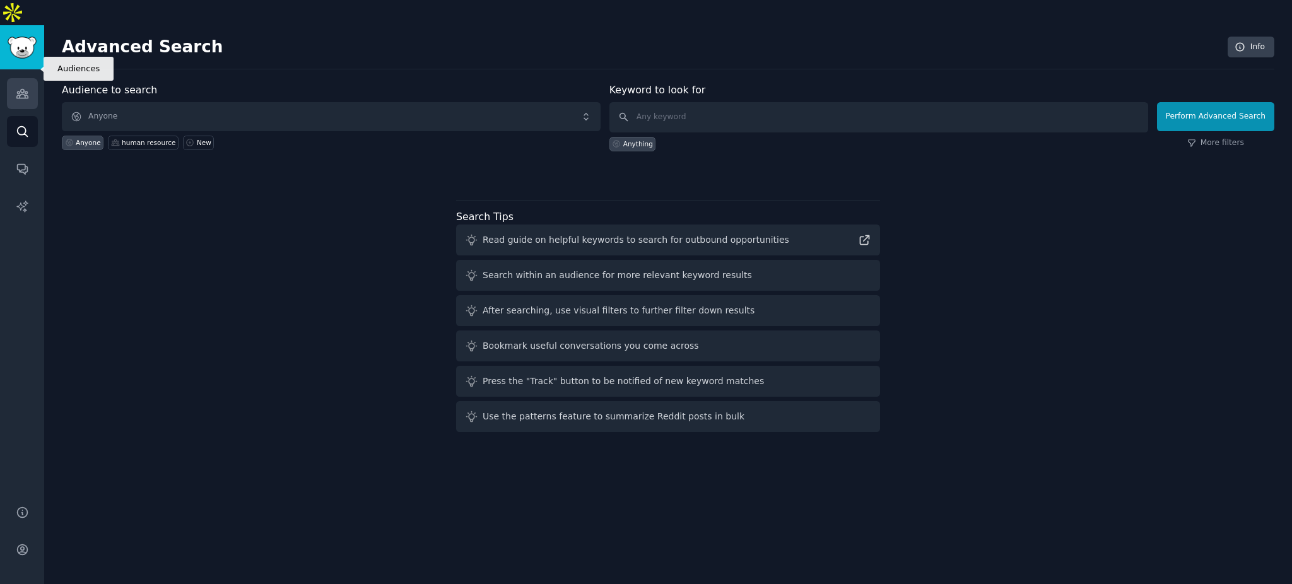
click at [19, 87] on icon "Sidebar" at bounding box center [22, 93] width 13 height 13
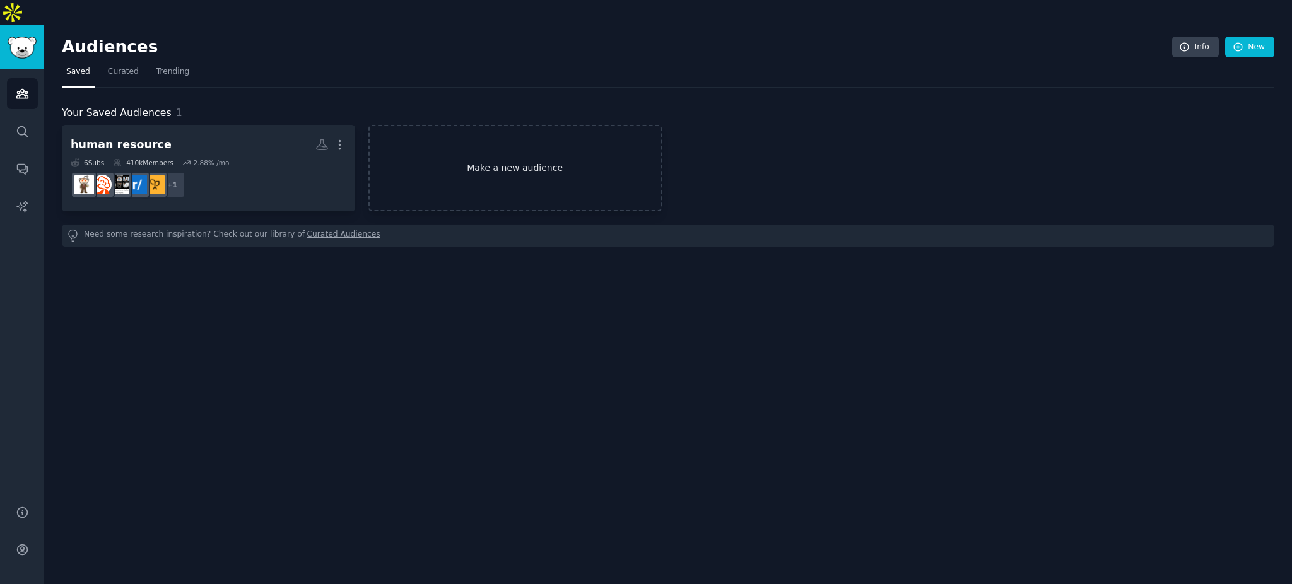
click at [484, 159] on link "Make a new audience" at bounding box center [514, 168] width 293 height 86
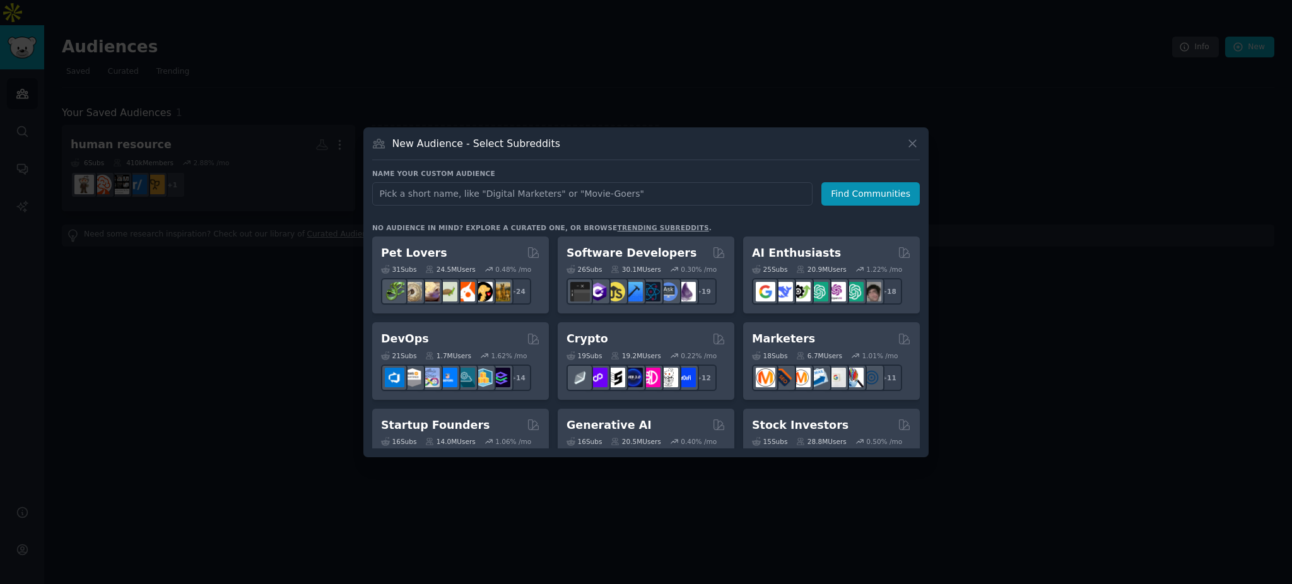
click at [503, 194] on input "text" at bounding box center [592, 193] width 440 height 23
type input "[PERSON_NAME]"
type input "recr"
type input "human resource"
click button "Find Communities" at bounding box center [870, 193] width 98 height 23
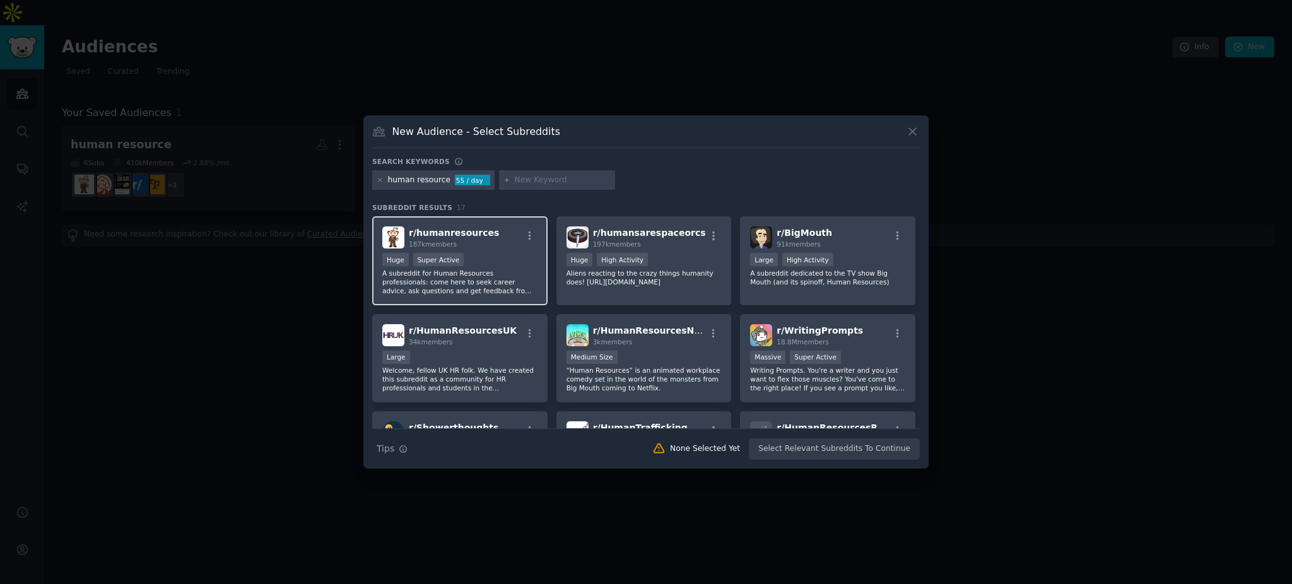
click at [473, 276] on p "A subreddit for Human Resources professionals: come here to seek career advice,…" at bounding box center [459, 282] width 155 height 26
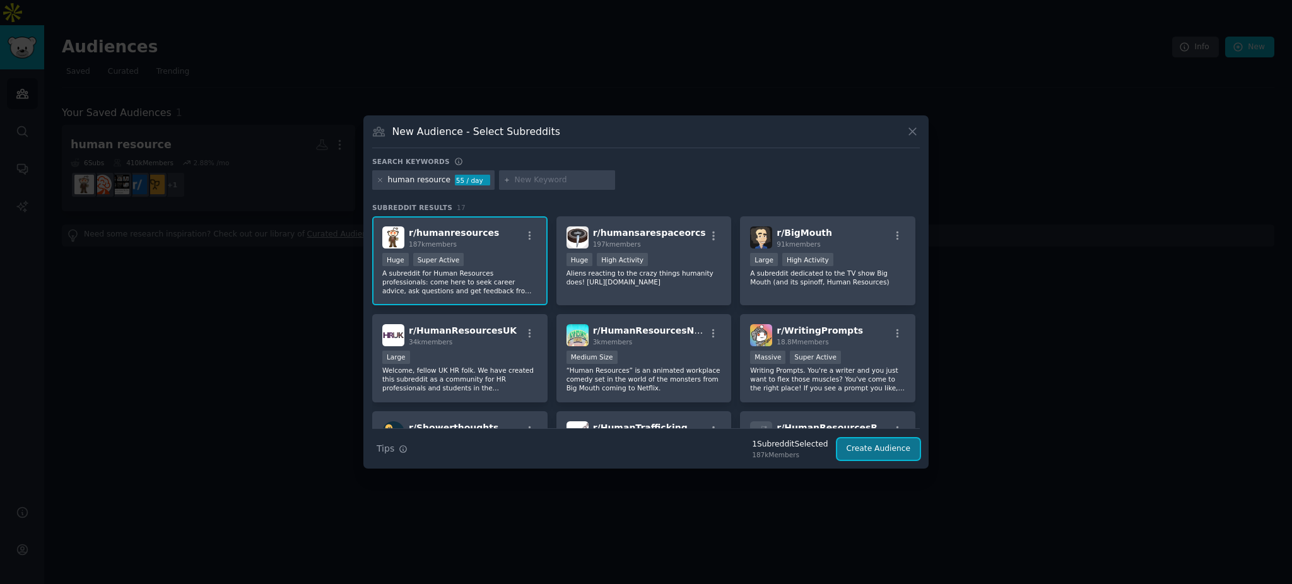
click at [856, 443] on button "Create Audience" at bounding box center [878, 448] width 83 height 21
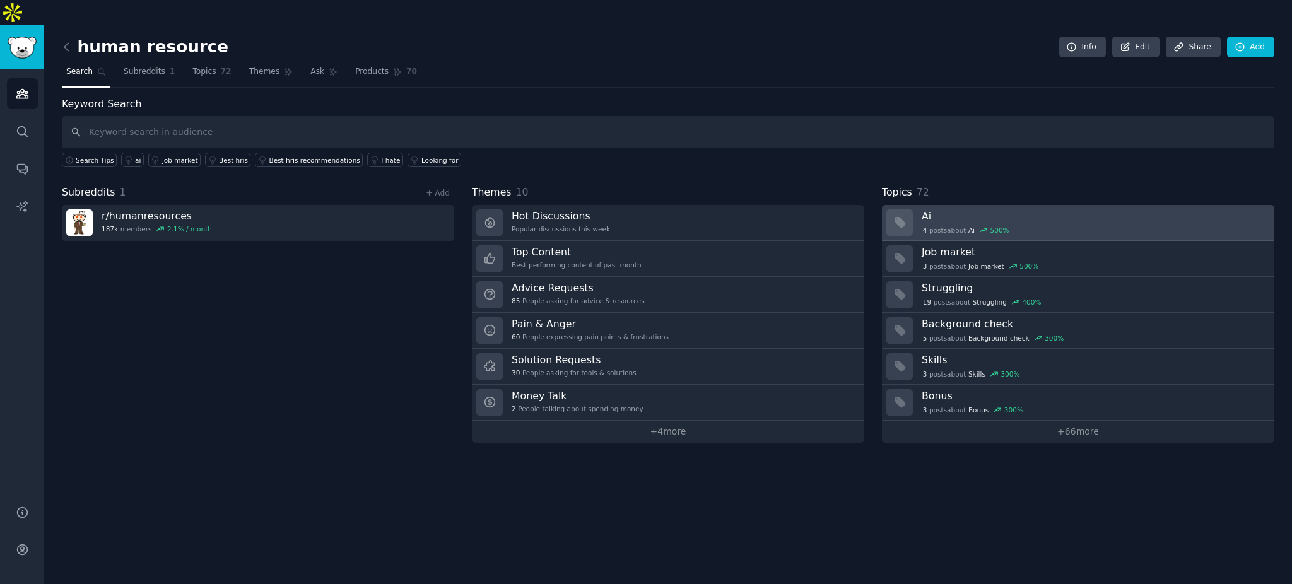
click at [1022, 223] on div "4 post s about Ai 500 %" at bounding box center [1093, 229] width 344 height 13
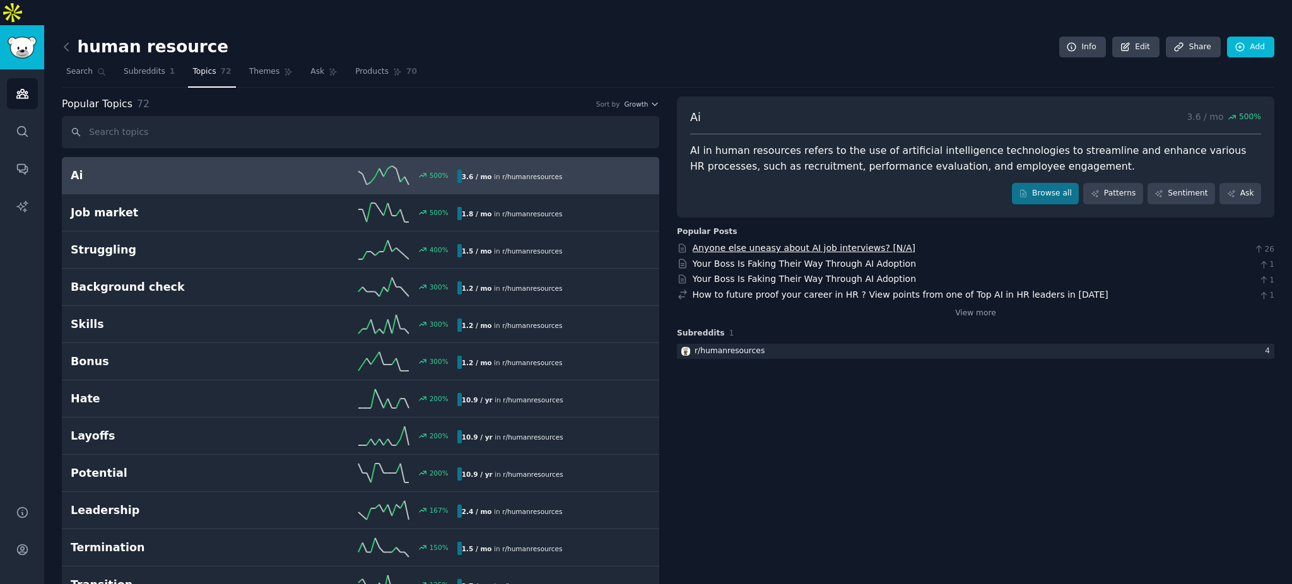
click at [817, 243] on link "Anyone else uneasy about AI job interviews? [N/A]" at bounding box center [803, 248] width 223 height 10
click at [1060, 183] on link "Browse all" at bounding box center [1045, 193] width 67 height 21
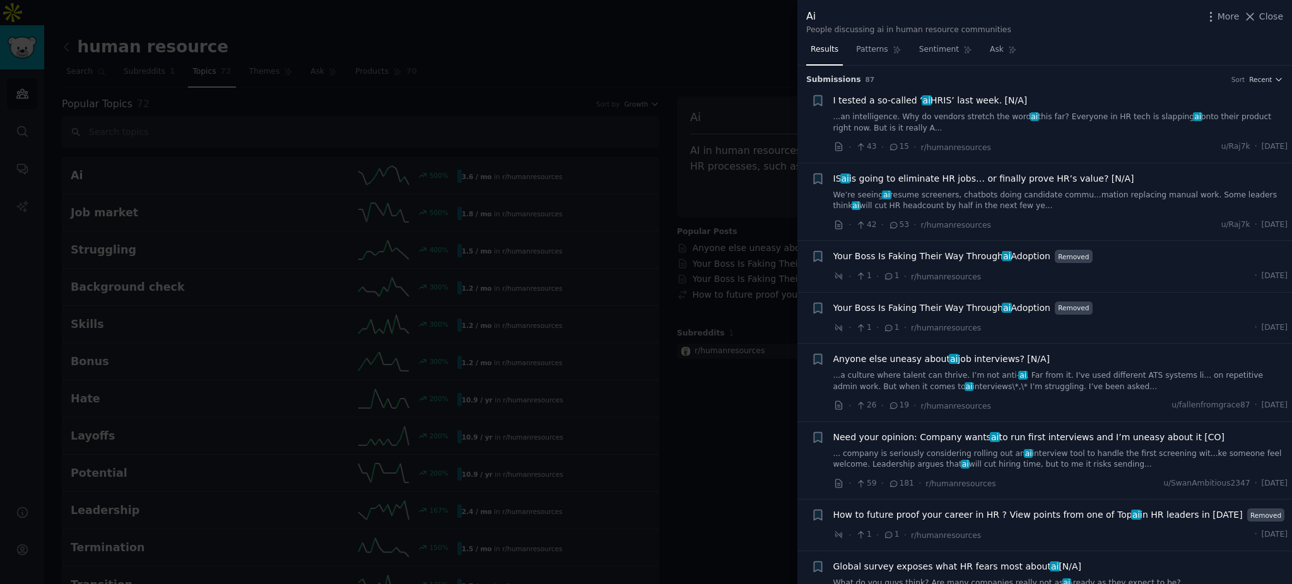
click at [725, 427] on div at bounding box center [646, 292] width 1292 height 584
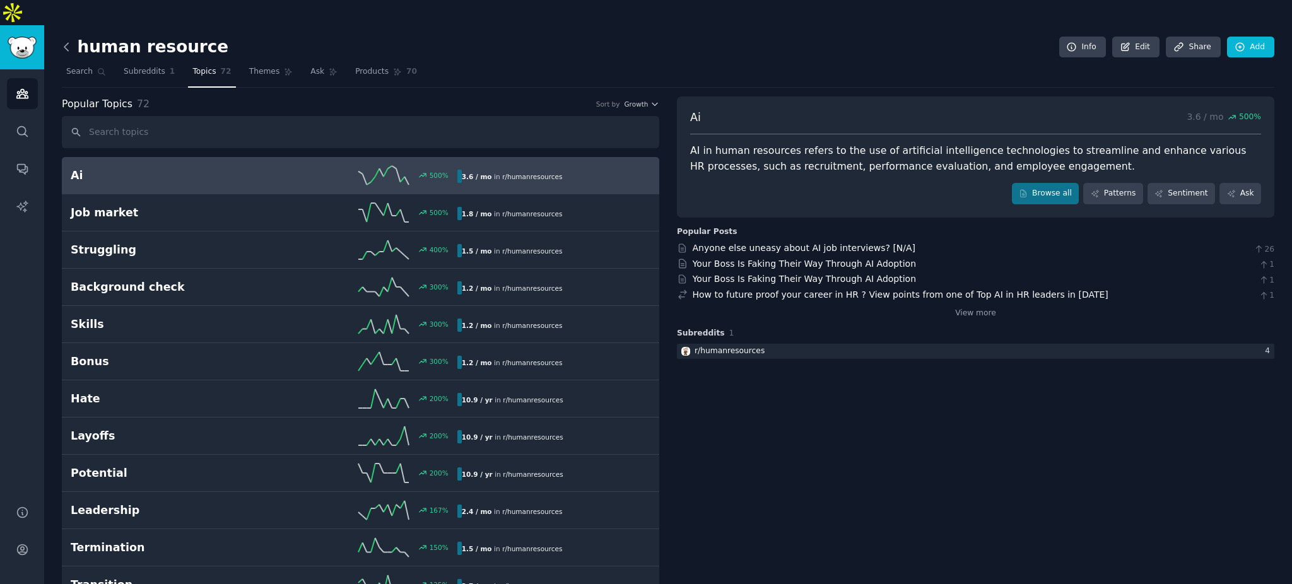
click at [68, 40] on icon at bounding box center [66, 46] width 13 height 13
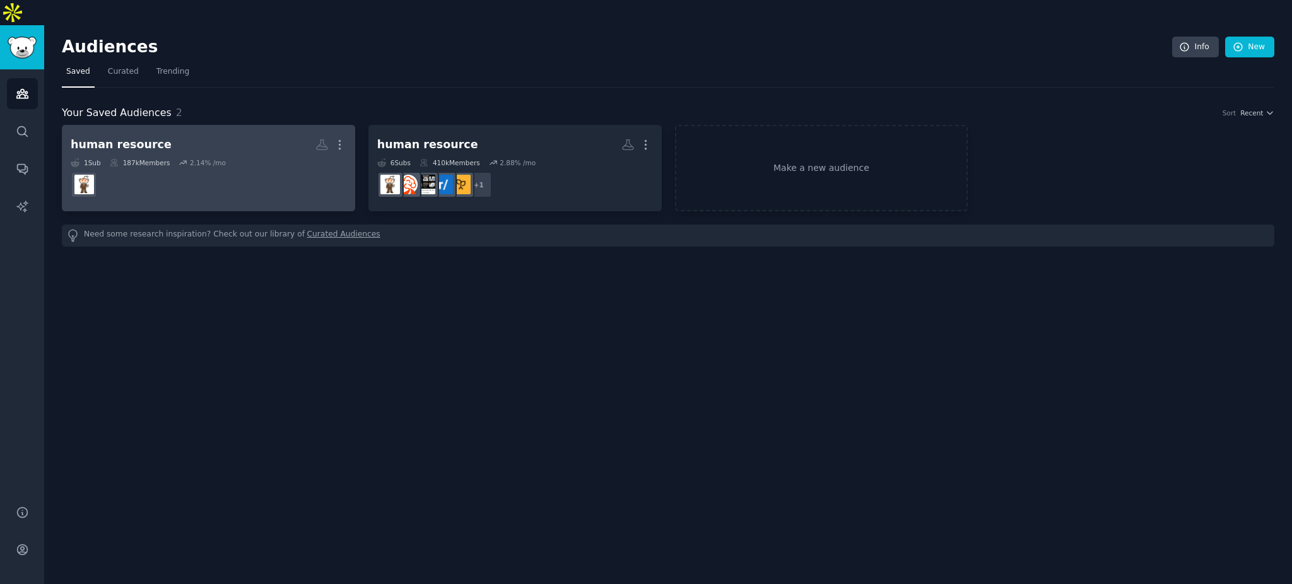
click at [254, 167] on dd at bounding box center [209, 184] width 276 height 35
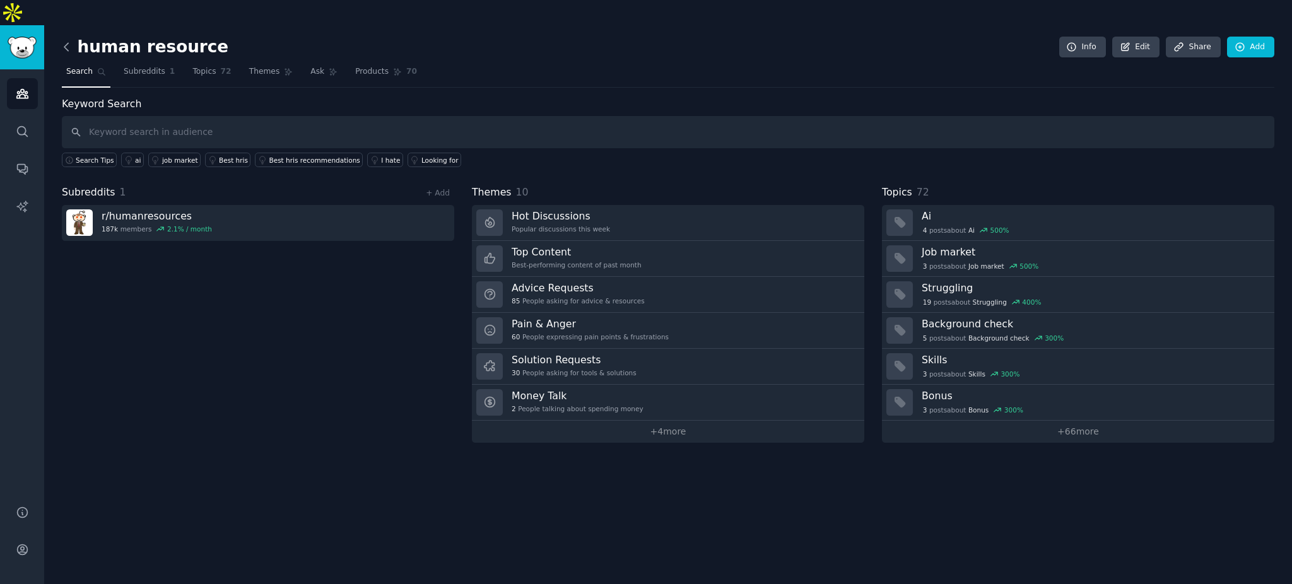
click at [67, 40] on icon at bounding box center [66, 46] width 13 height 13
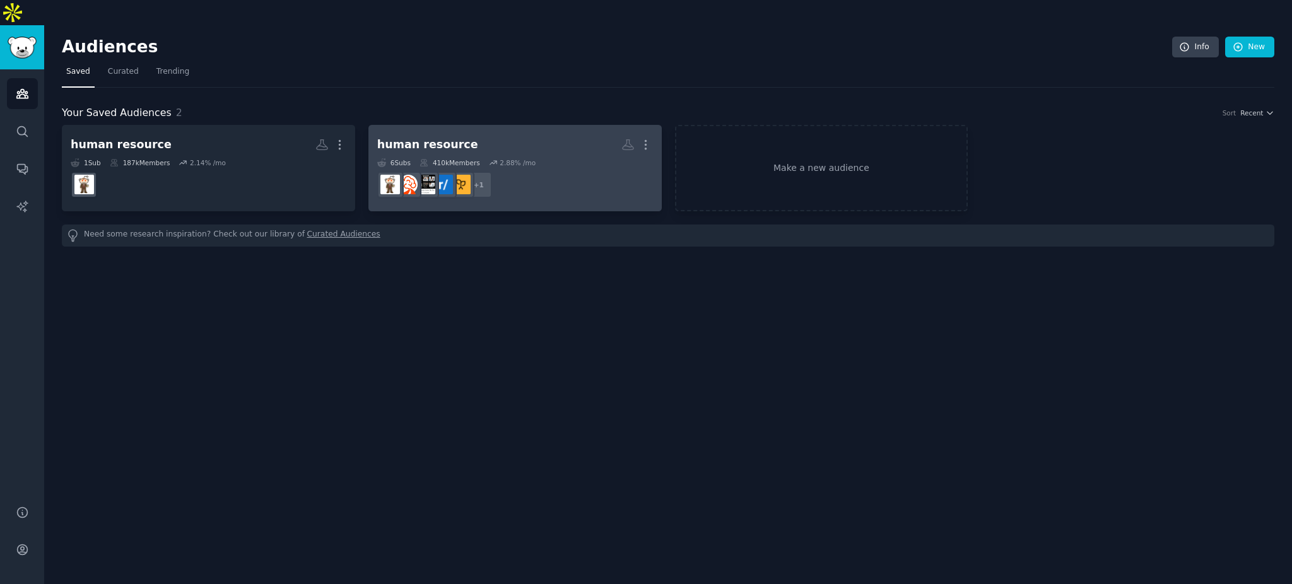
click at [552, 167] on dd "r/recruiting + 1" at bounding box center [515, 184] width 276 height 35
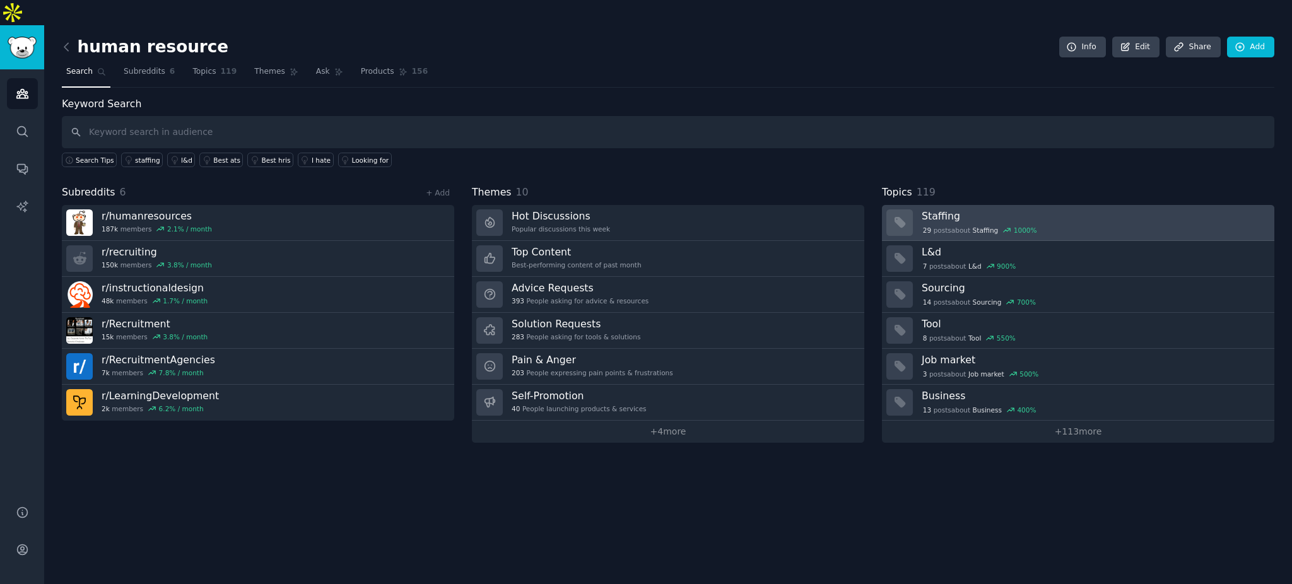
click at [1022, 226] on div "1000 %" at bounding box center [1025, 230] width 23 height 9
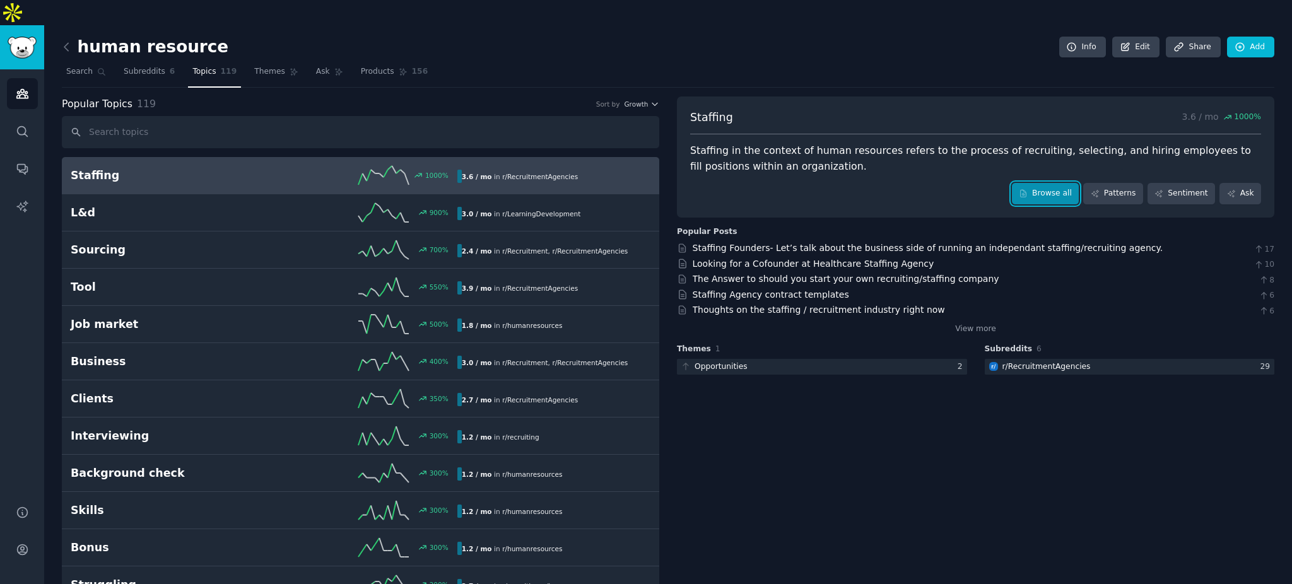
click at [1047, 183] on link "Browse all" at bounding box center [1045, 193] width 67 height 21
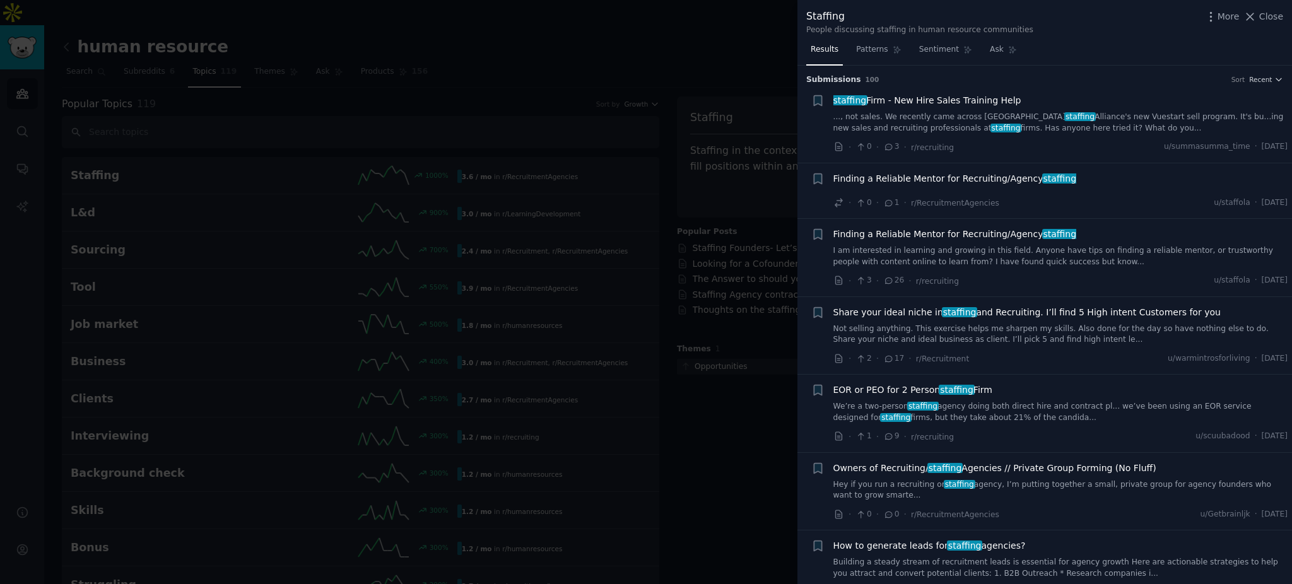
click at [720, 427] on div at bounding box center [646, 292] width 1292 height 584
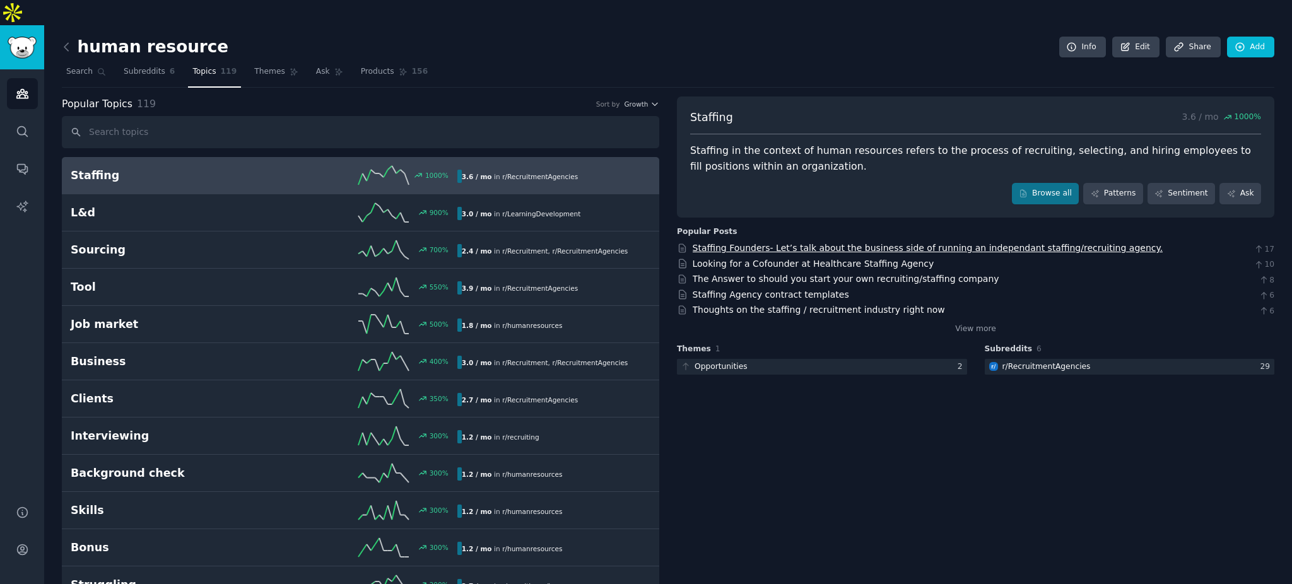
click at [747, 243] on link "Staffing Founders- Let’s talk about the business side of running an independant…" at bounding box center [927, 248] width 470 height 10
click at [23, 581] on icon "Sidebar" at bounding box center [22, 587] width 13 height 13
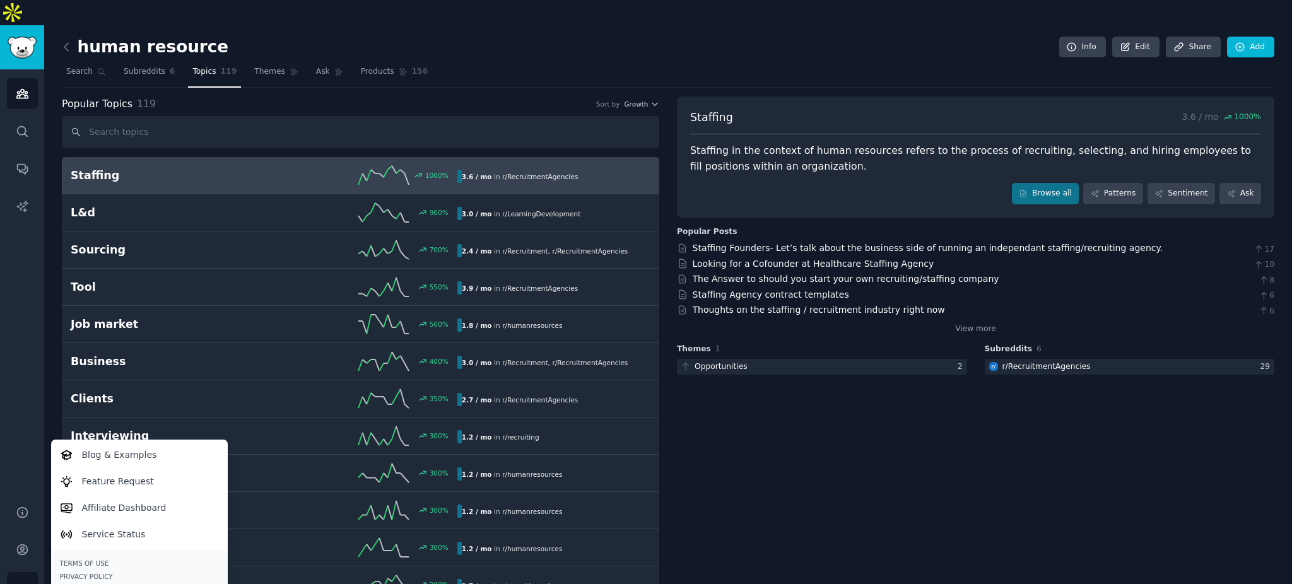
click at [21, 433] on div "Audiences Search Conversations AI Reports" at bounding box center [22, 279] width 44 height 421
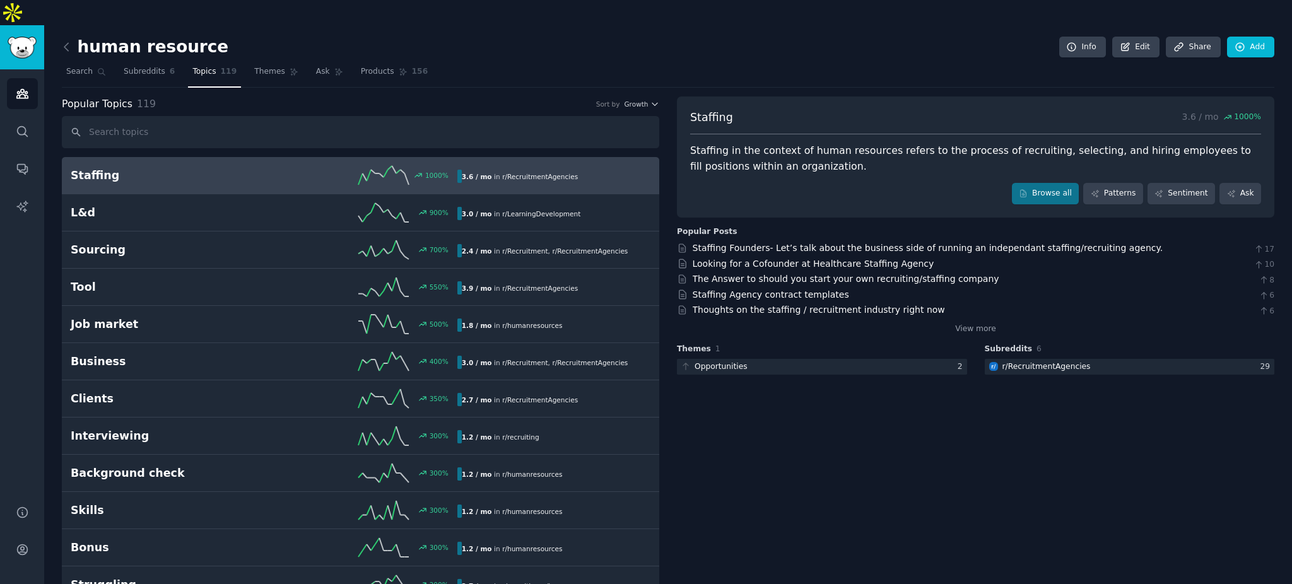
click at [64, 37] on link at bounding box center [70, 47] width 16 height 20
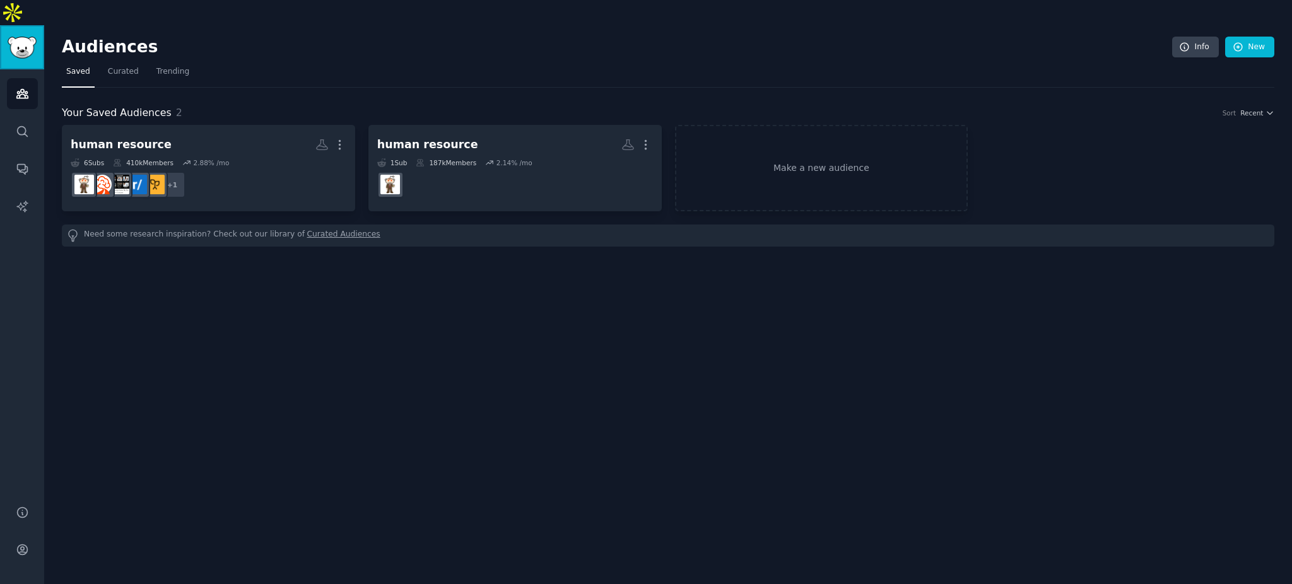
click at [20, 37] on img "Sidebar" at bounding box center [22, 48] width 29 height 22
click at [19, 543] on icon "Sidebar" at bounding box center [22, 549] width 13 height 13
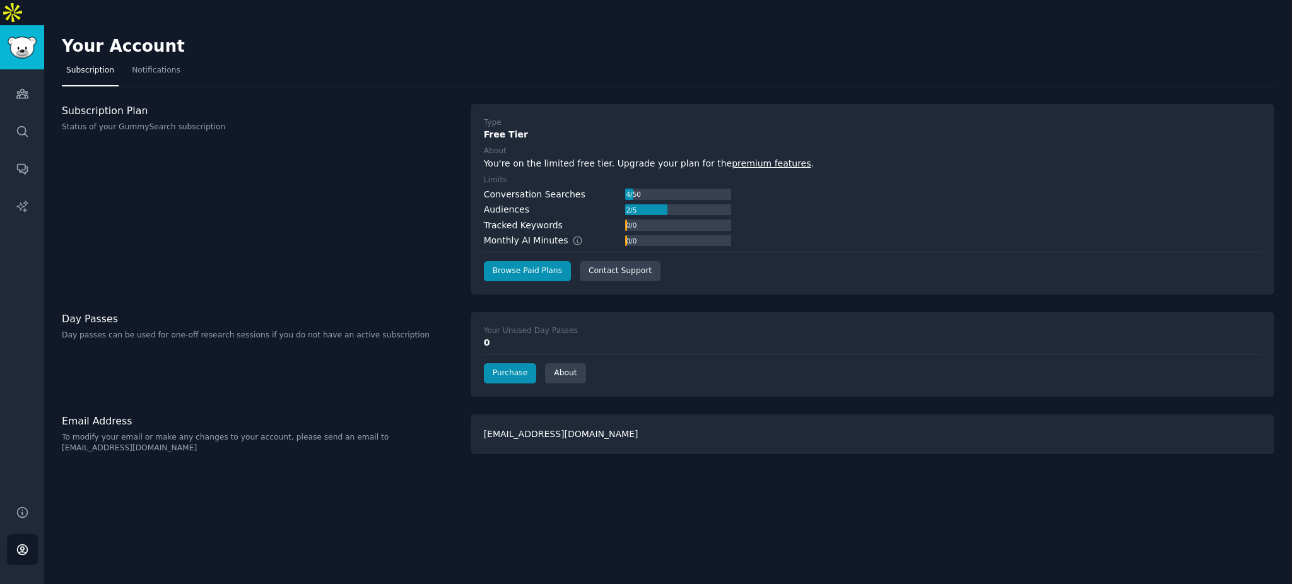
click at [415, 256] on div "Subscription Plan Status of your GummySearch subscription" at bounding box center [259, 199] width 395 height 190
click at [427, 199] on div "Subscription Plan Status of your GummySearch subscription" at bounding box center [259, 199] width 395 height 190
click at [437, 204] on div "Subscription Plan Status of your GummySearch subscription" at bounding box center [259, 199] width 395 height 190
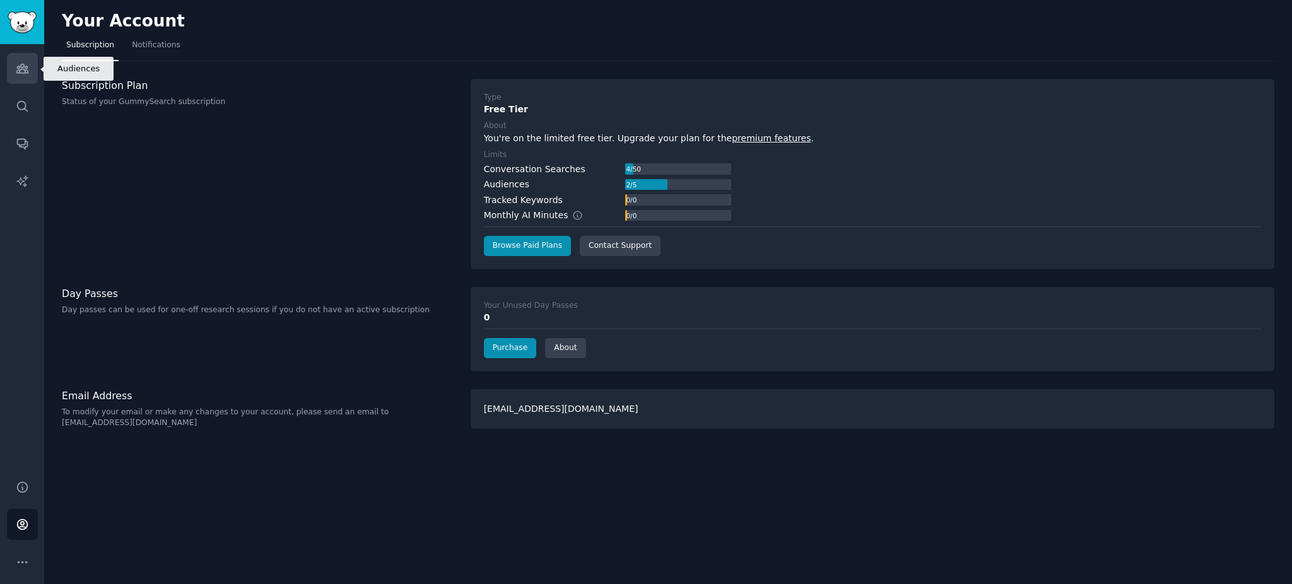
click at [20, 75] on link "Audiences" at bounding box center [22, 68] width 31 height 31
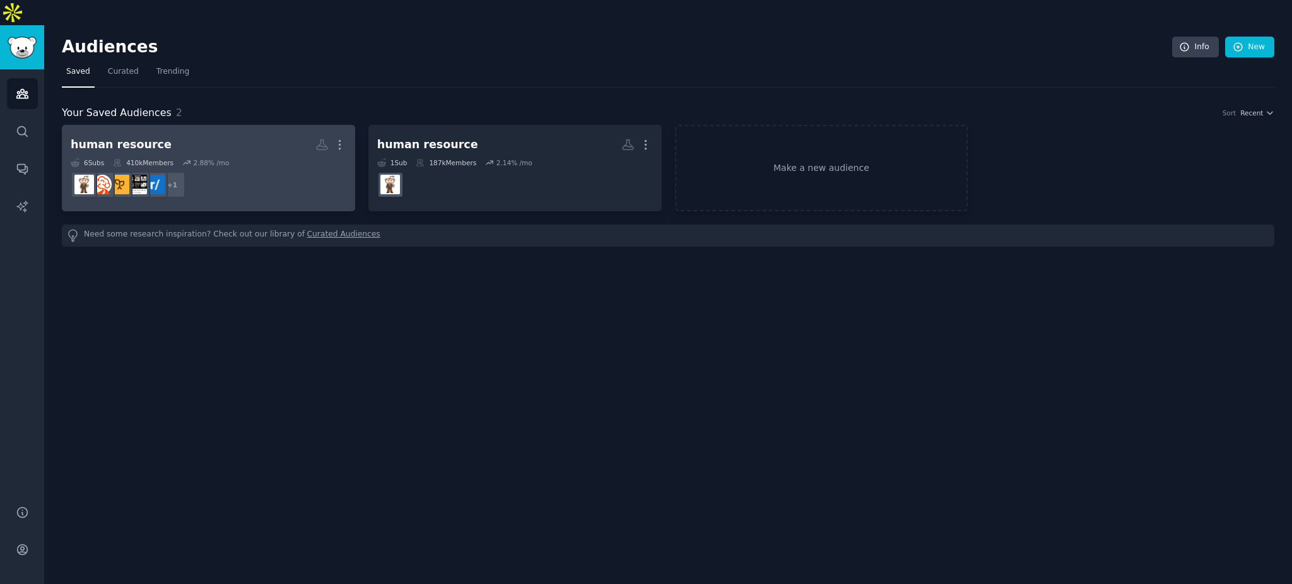
click at [343, 134] on div "More" at bounding box center [339, 145] width 13 height 22
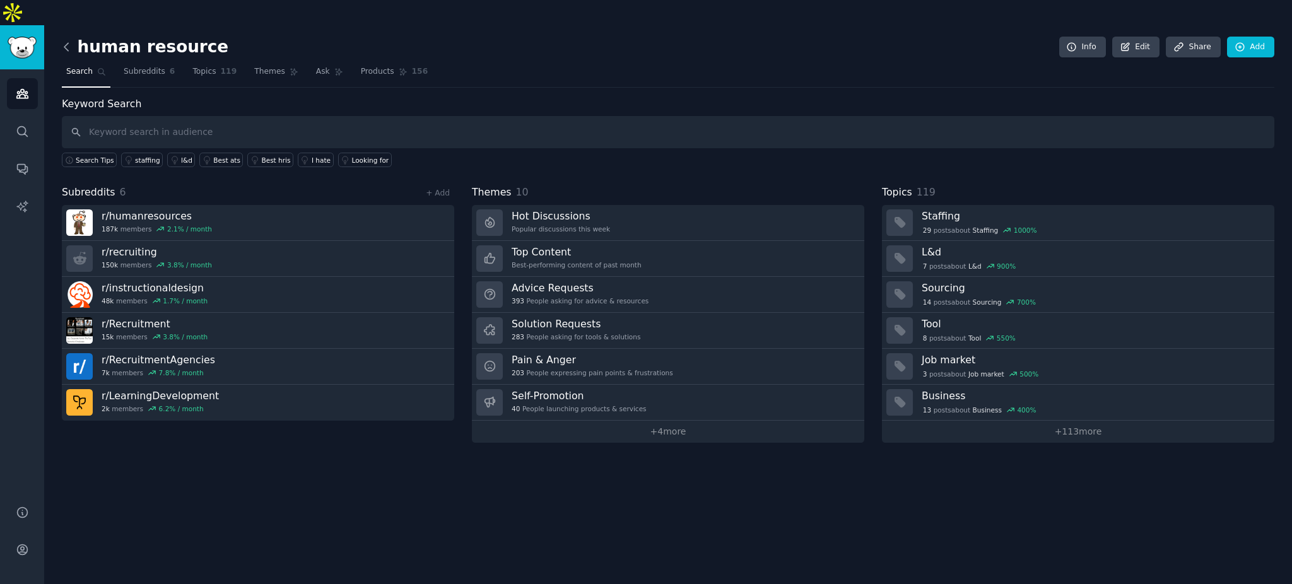
click at [63, 40] on icon at bounding box center [66, 46] width 13 height 13
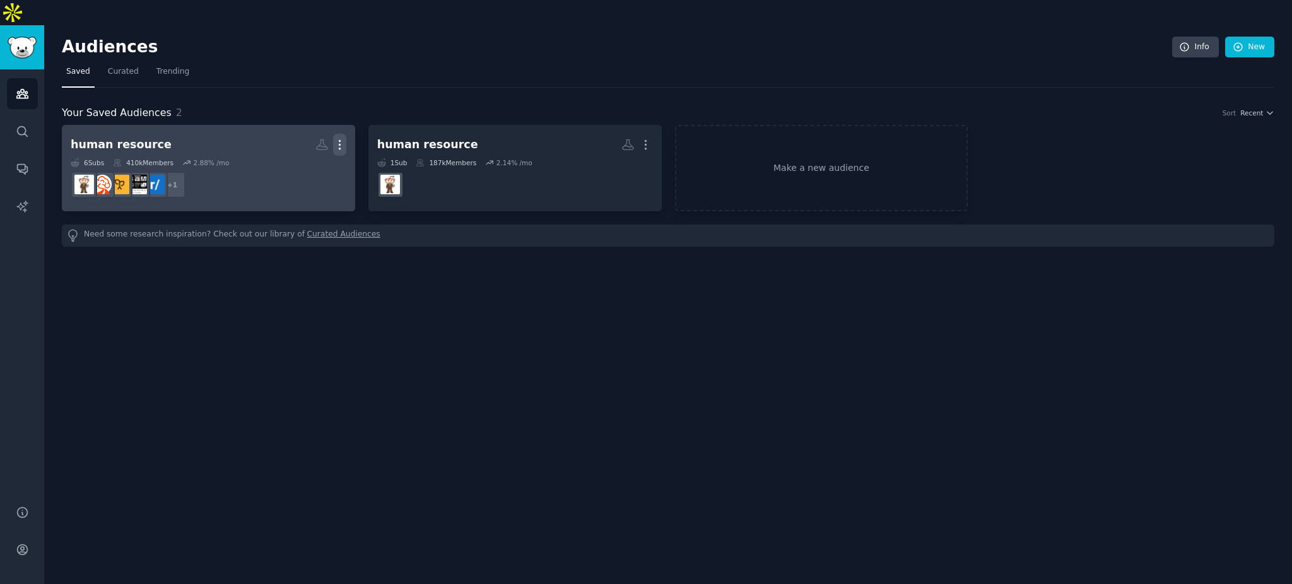
click at [336, 138] on icon "button" at bounding box center [339, 144] width 13 height 13
click at [316, 158] on div "Delete" at bounding box center [296, 171] width 60 height 26
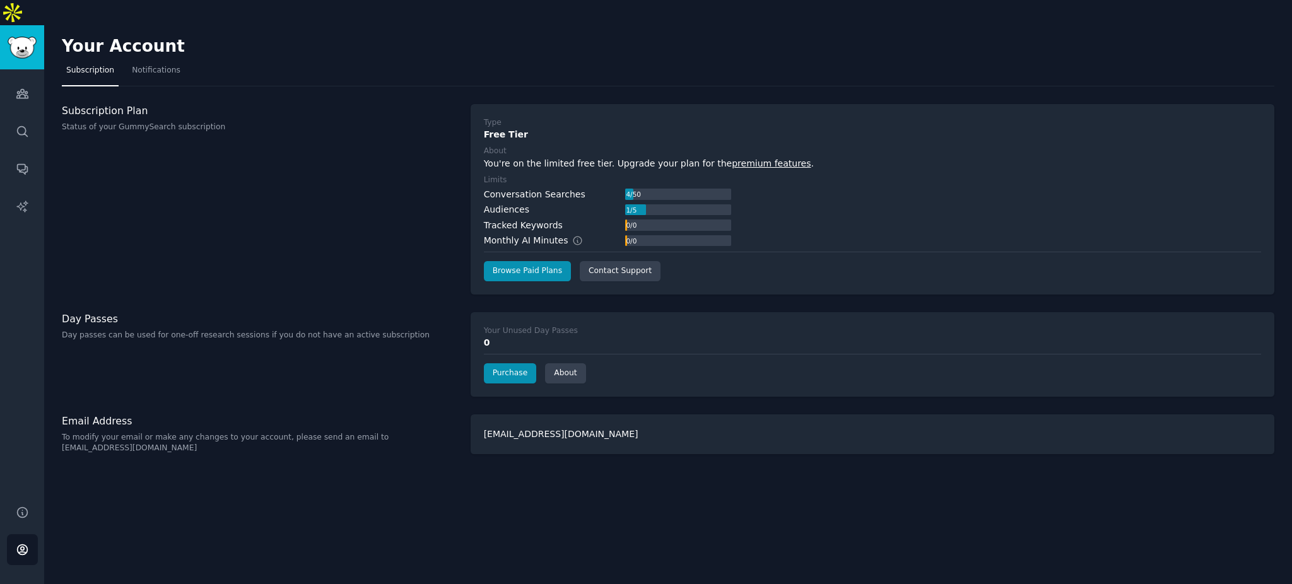
click at [409, 239] on div "Subscription Plan Status of your GummySearch subscription" at bounding box center [259, 199] width 395 height 190
